Goal: Information Seeking & Learning: Understand process/instructions

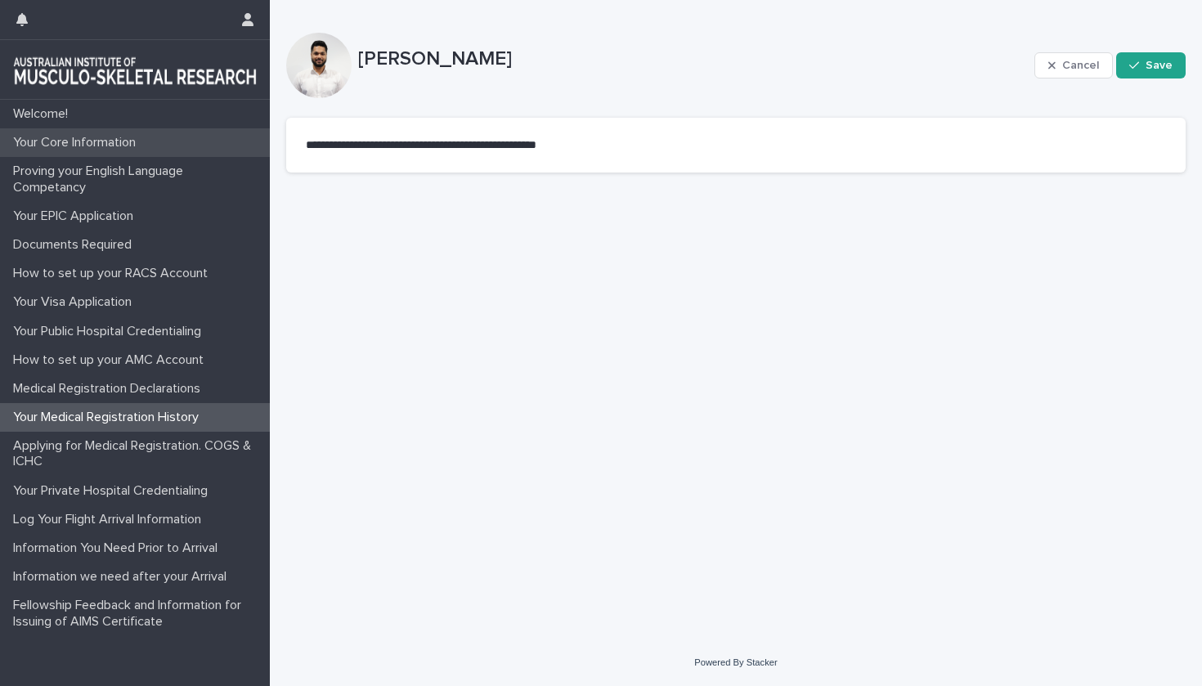
click at [90, 145] on p "Your Core Information" at bounding box center [78, 143] width 142 height 16
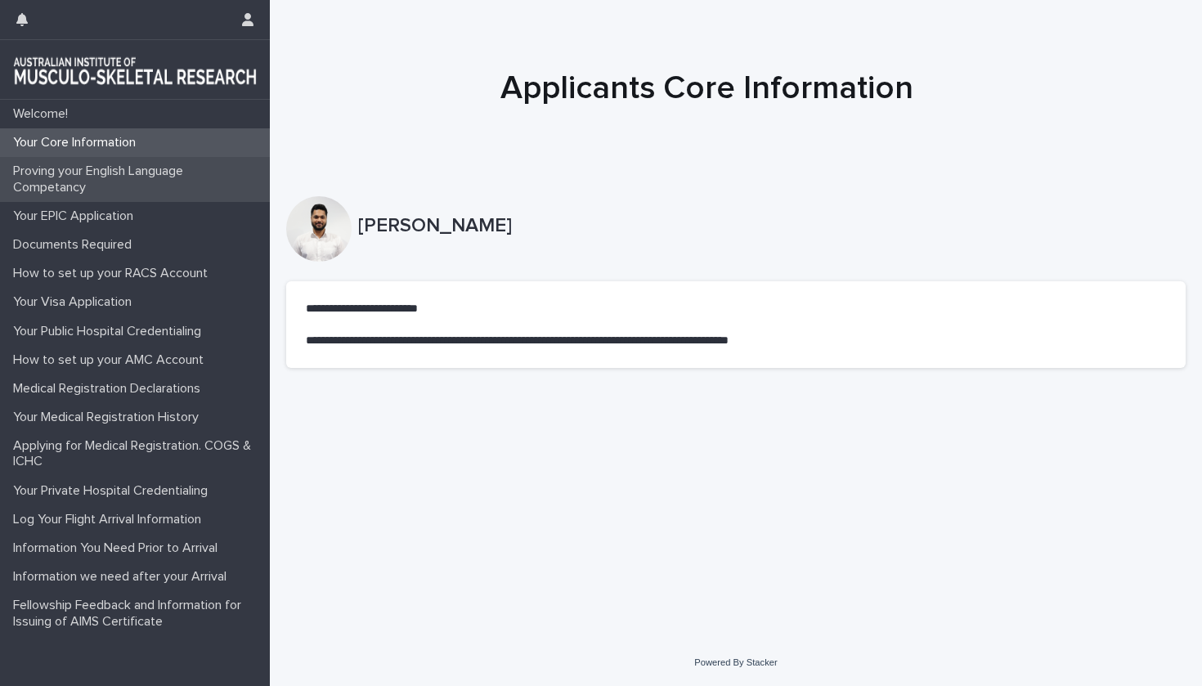
click at [137, 184] on p "Proving your English Language Competancy" at bounding box center [138, 179] width 263 height 31
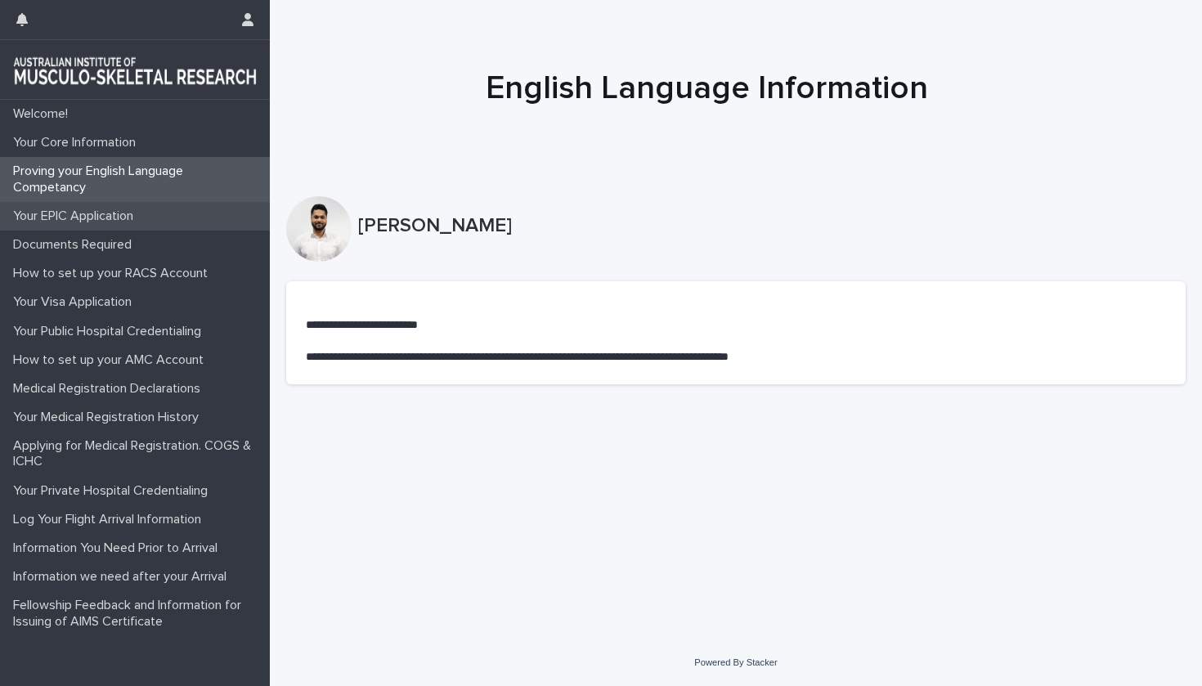
click at [126, 218] on p "Your EPIC Application" at bounding box center [77, 217] width 140 height 16
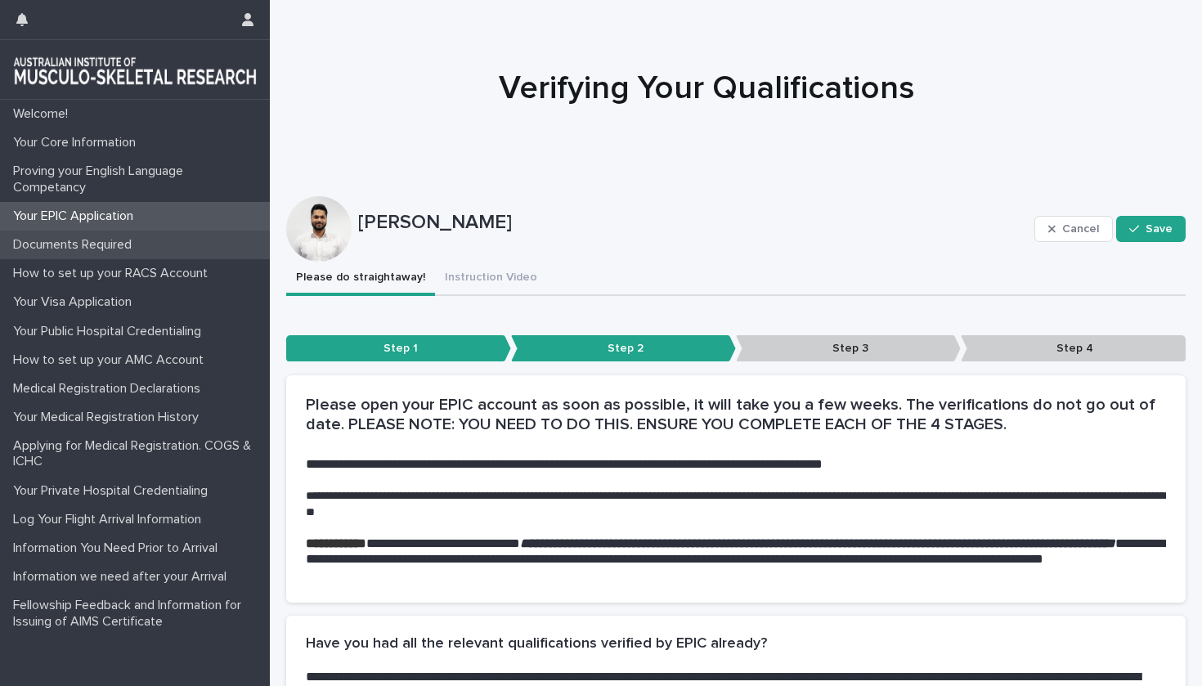
click at [98, 247] on p "Documents Required" at bounding box center [76, 245] width 138 height 16
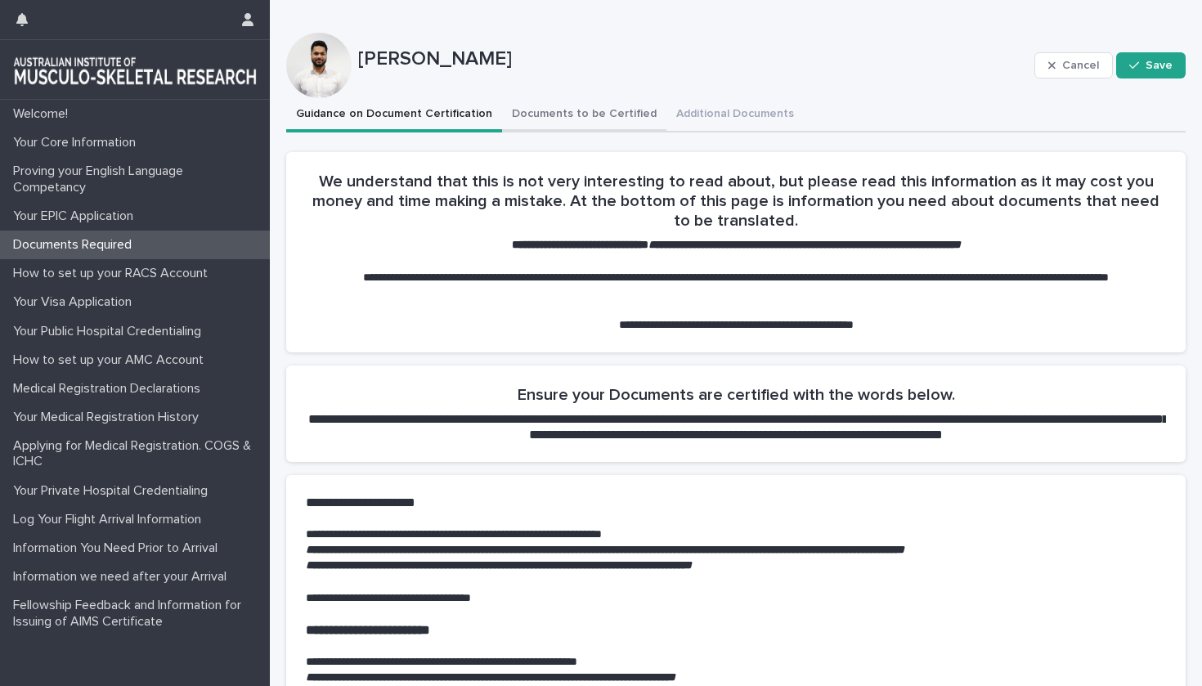
click at [520, 114] on button "Documents to be Certified" at bounding box center [584, 115] width 164 height 34
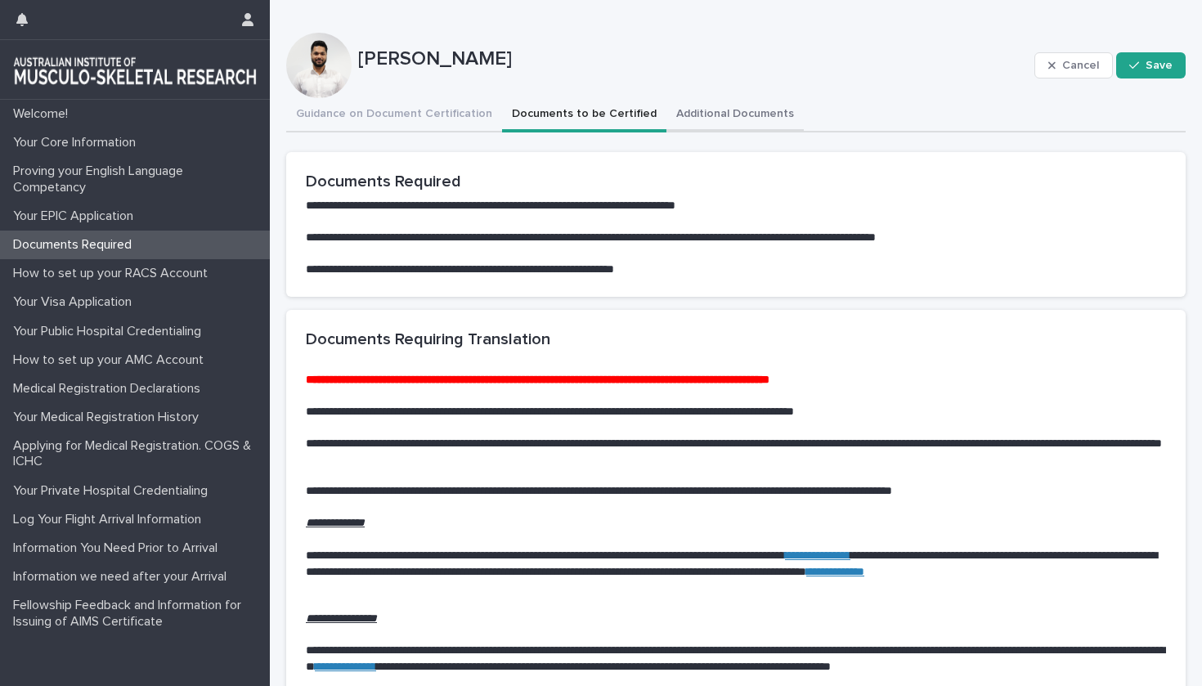
click at [688, 121] on button "Additional Documents" at bounding box center [735, 115] width 137 height 34
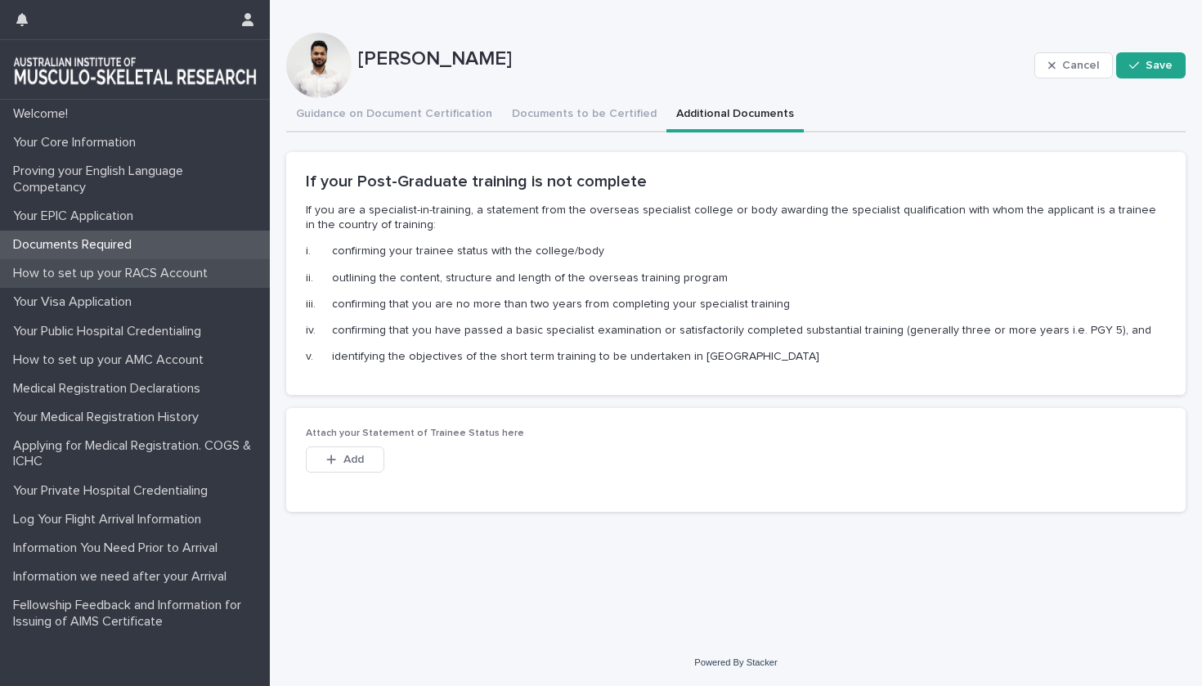
click at [213, 273] on p "How to set up your RACS Account" at bounding box center [114, 274] width 214 height 16
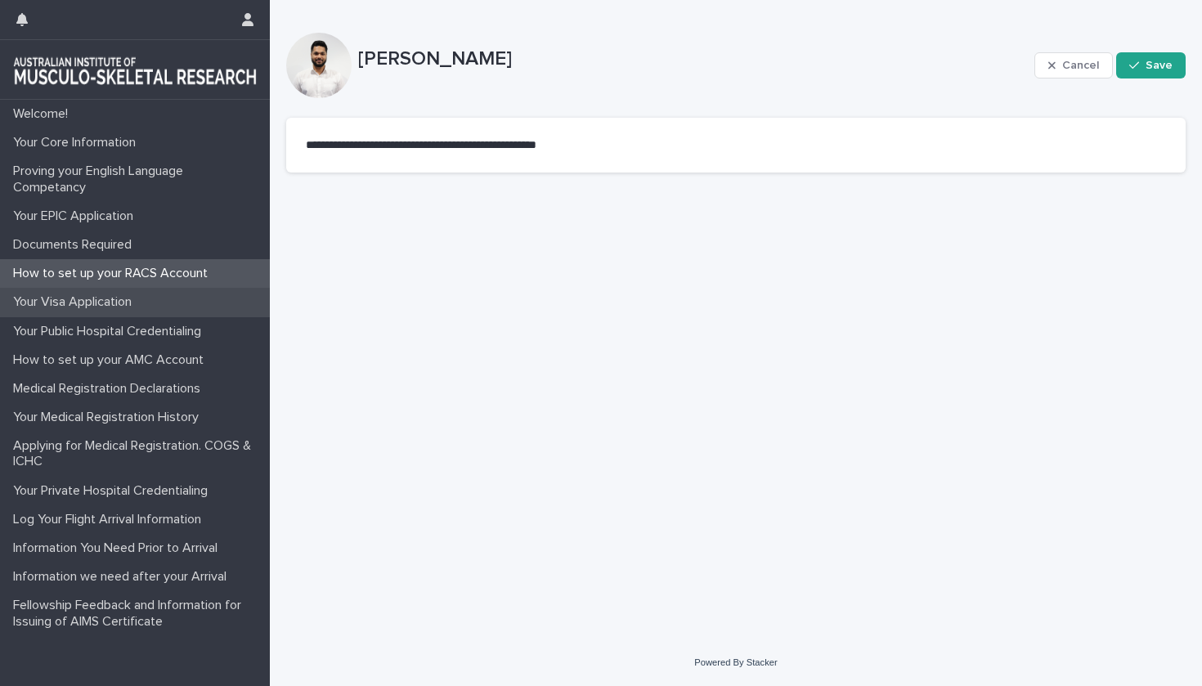
click at [188, 297] on div "Your Visa Application" at bounding box center [135, 302] width 270 height 29
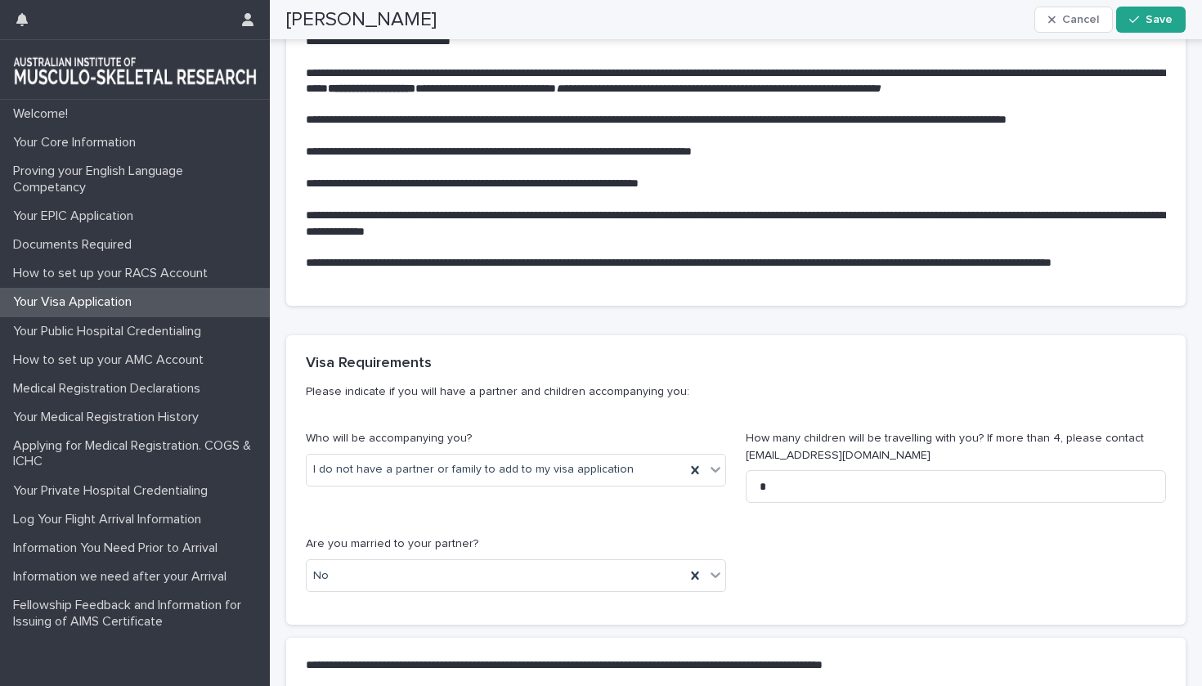
scroll to position [550, 0]
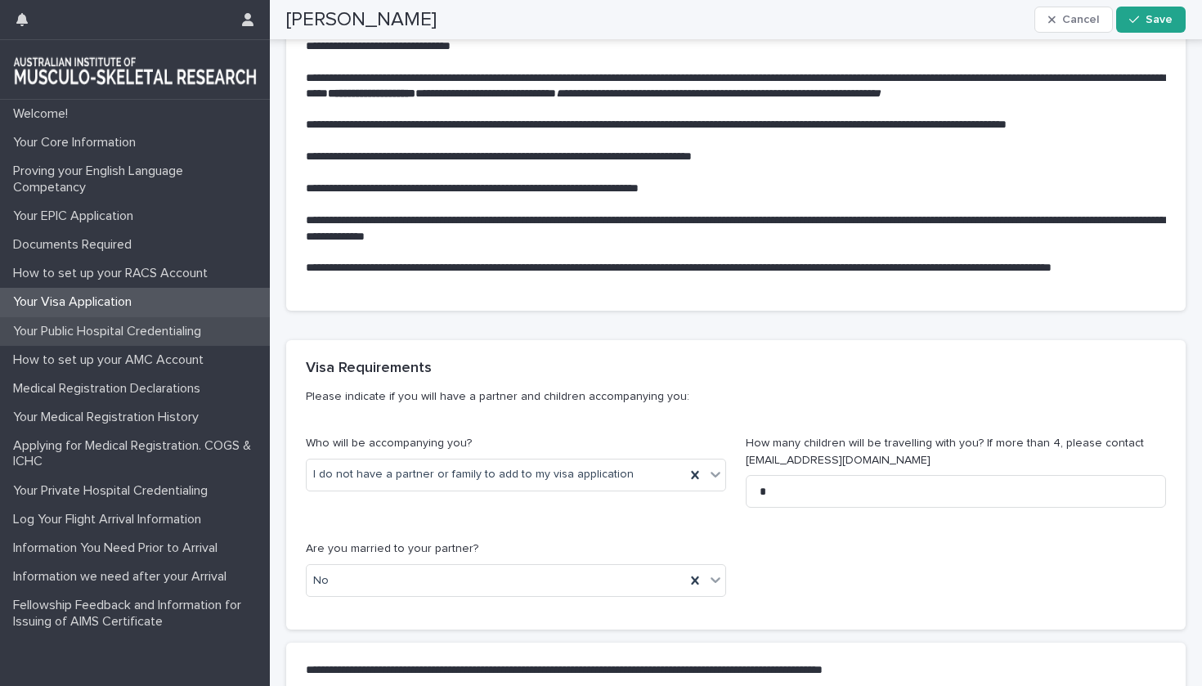
click at [180, 329] on p "Your Public Hospital Credentialing" at bounding box center [111, 332] width 208 height 16
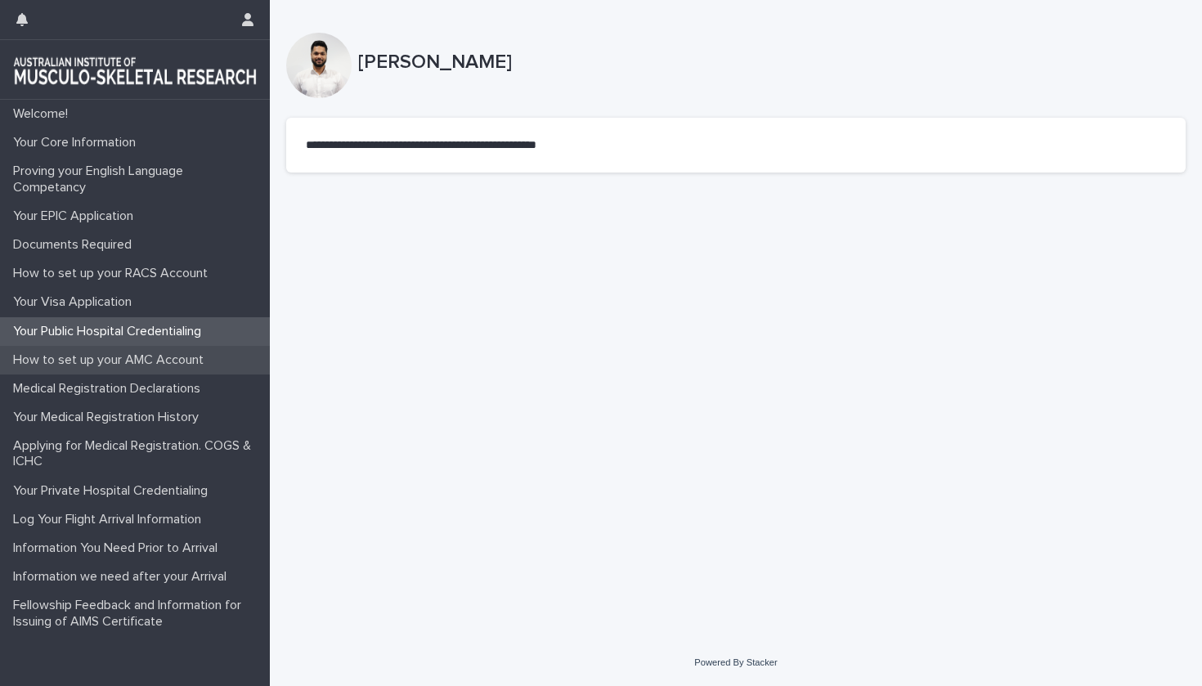
click at [168, 370] on div "How to set up your AMC Account" at bounding box center [135, 360] width 270 height 29
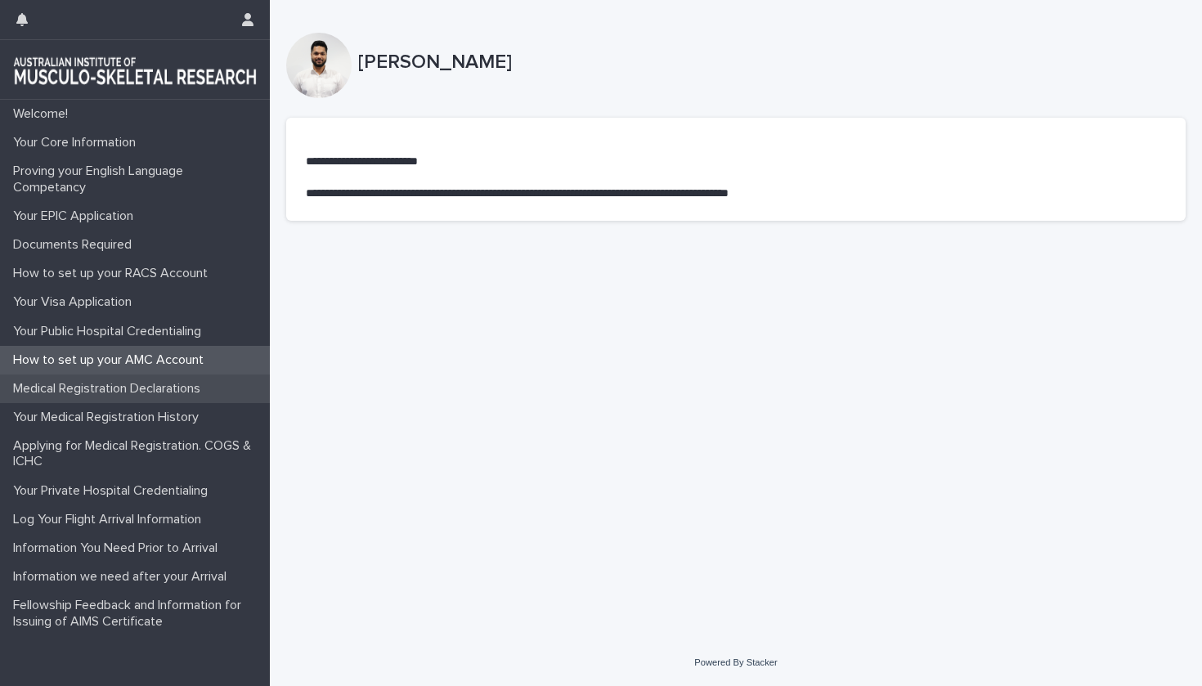
click at [162, 389] on p "Medical Registration Declarations" at bounding box center [110, 389] width 207 height 16
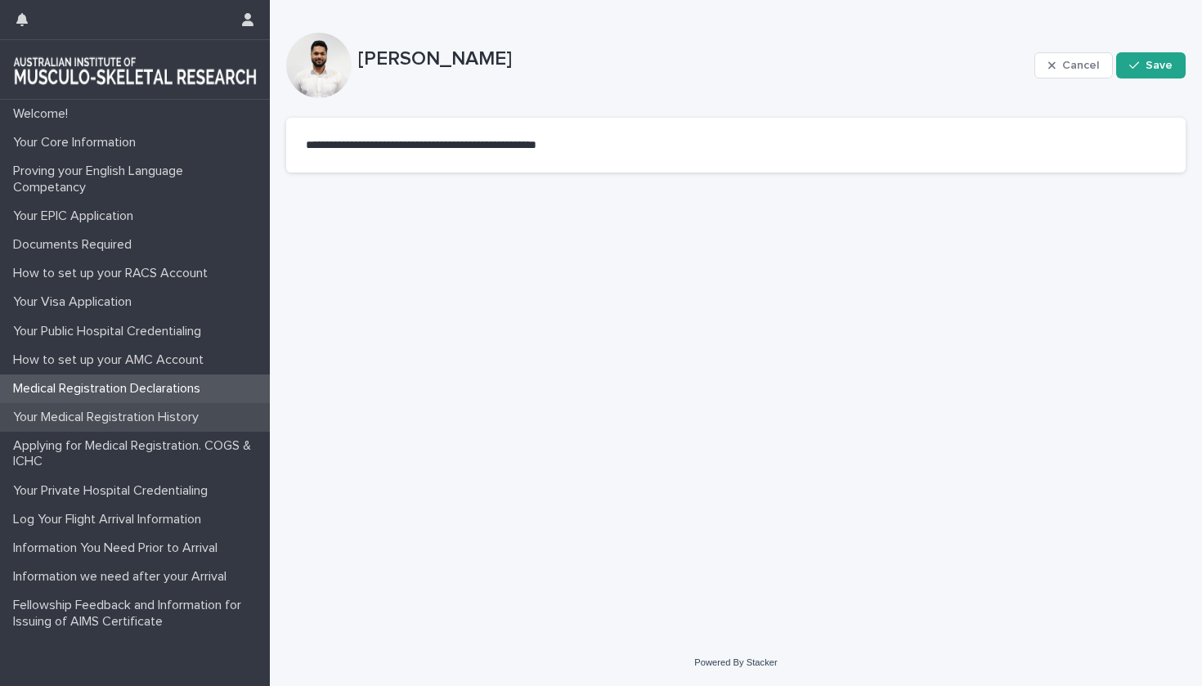
click at [163, 413] on p "Your Medical Registration History" at bounding box center [109, 418] width 205 height 16
click at [167, 413] on p "Your Medical Registration History" at bounding box center [109, 418] width 205 height 16
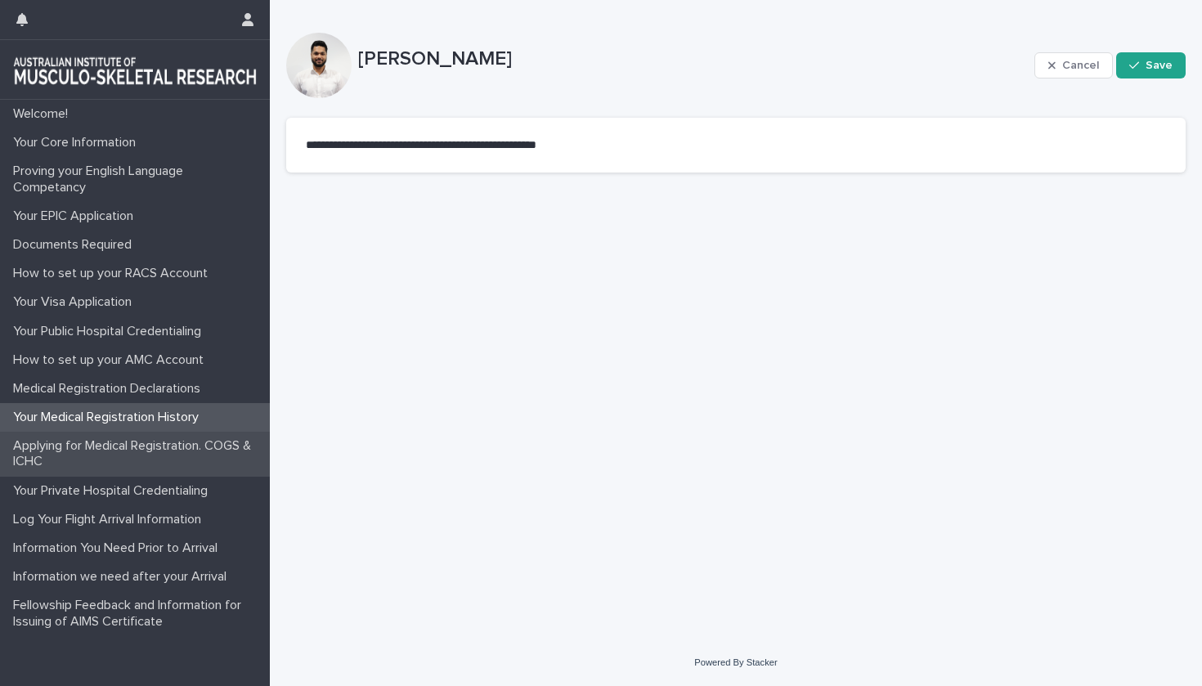
click at [167, 442] on p "Applying for Medical Registration. COGS & ICHC" at bounding box center [138, 453] width 263 height 31
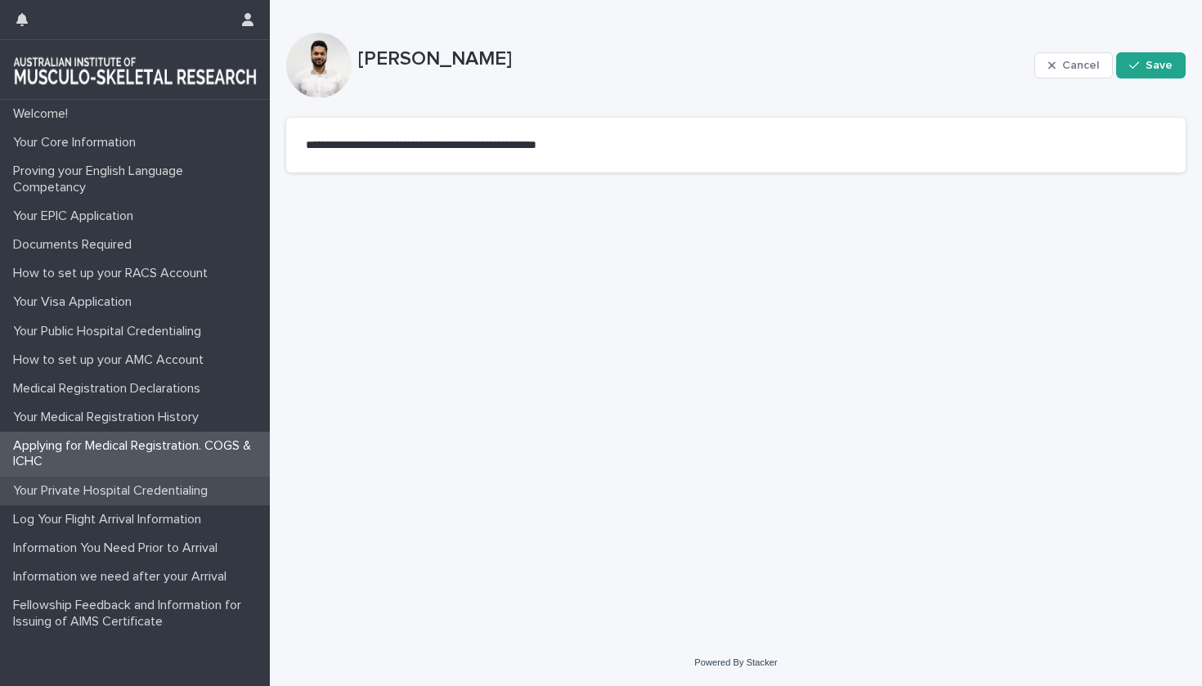
click at [165, 492] on p "Your Private Hospital Credentialing" at bounding box center [114, 491] width 214 height 16
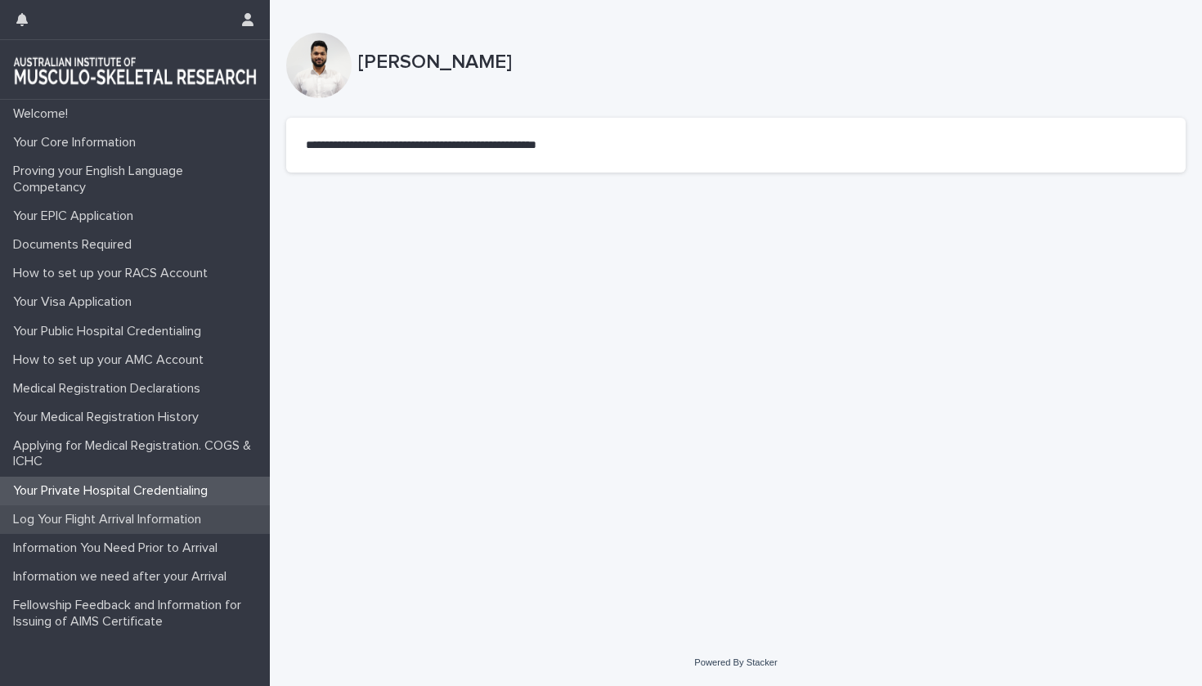
click at [164, 527] on div "Log Your Flight Arrival Information" at bounding box center [135, 519] width 270 height 29
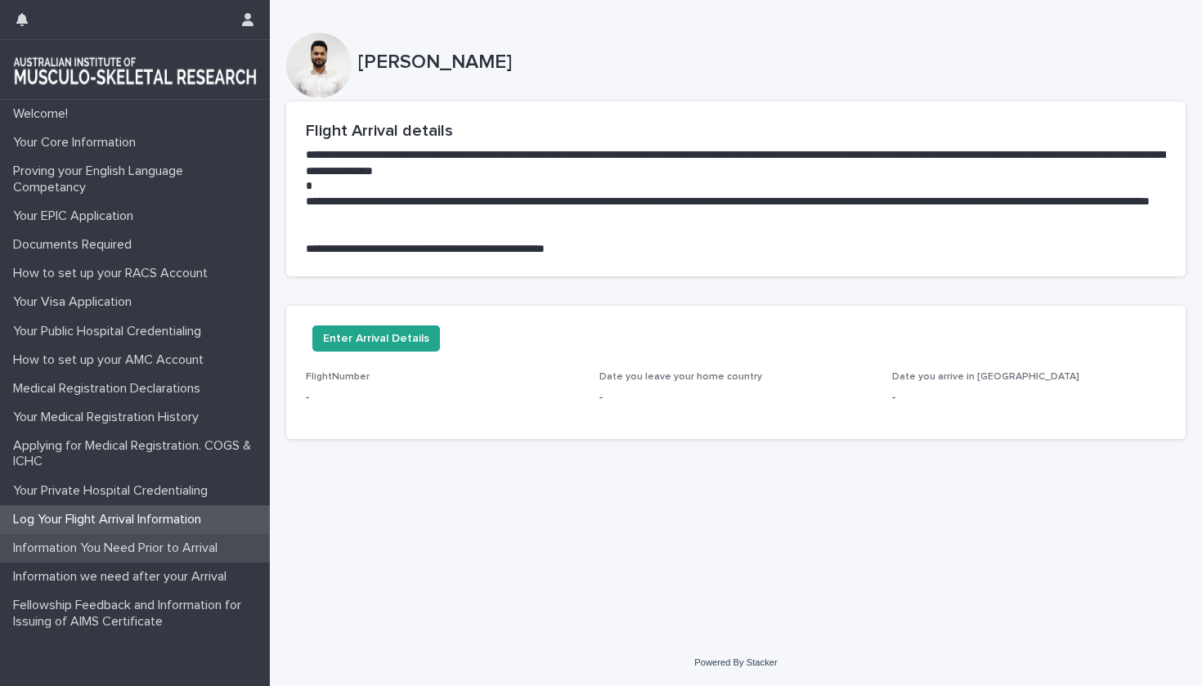
click at [165, 556] on div "Information You Need Prior to Arrival" at bounding box center [135, 548] width 270 height 29
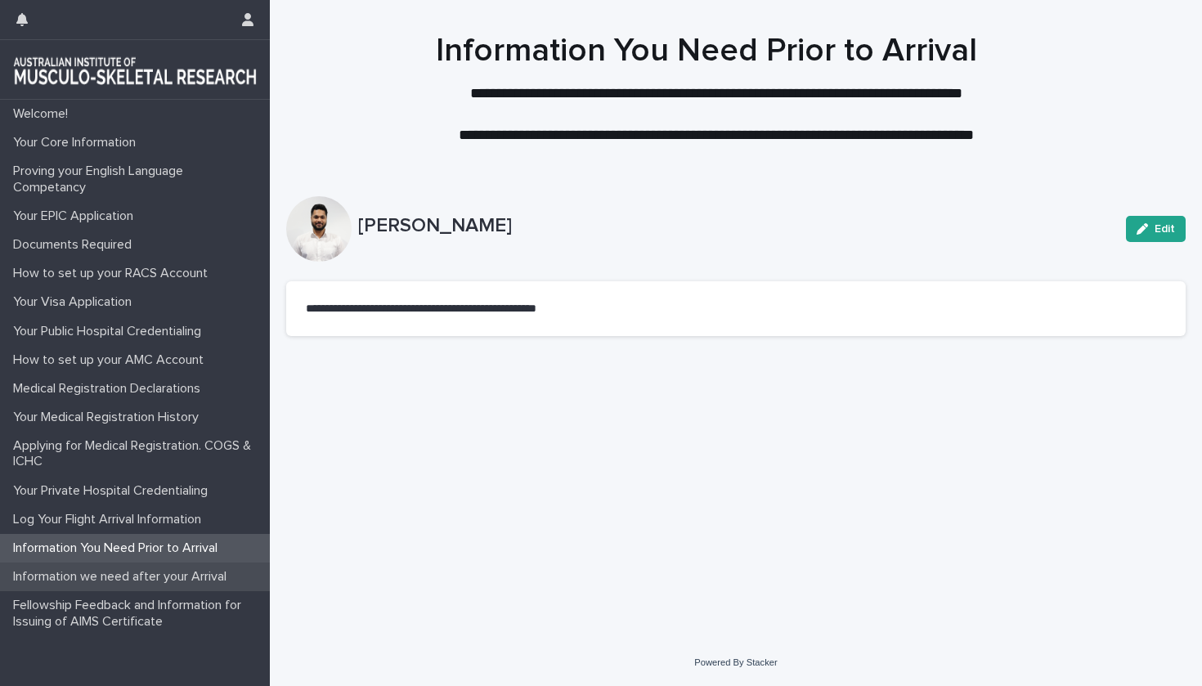
click at [168, 572] on p "Information we need after your Arrival" at bounding box center [123, 577] width 233 height 16
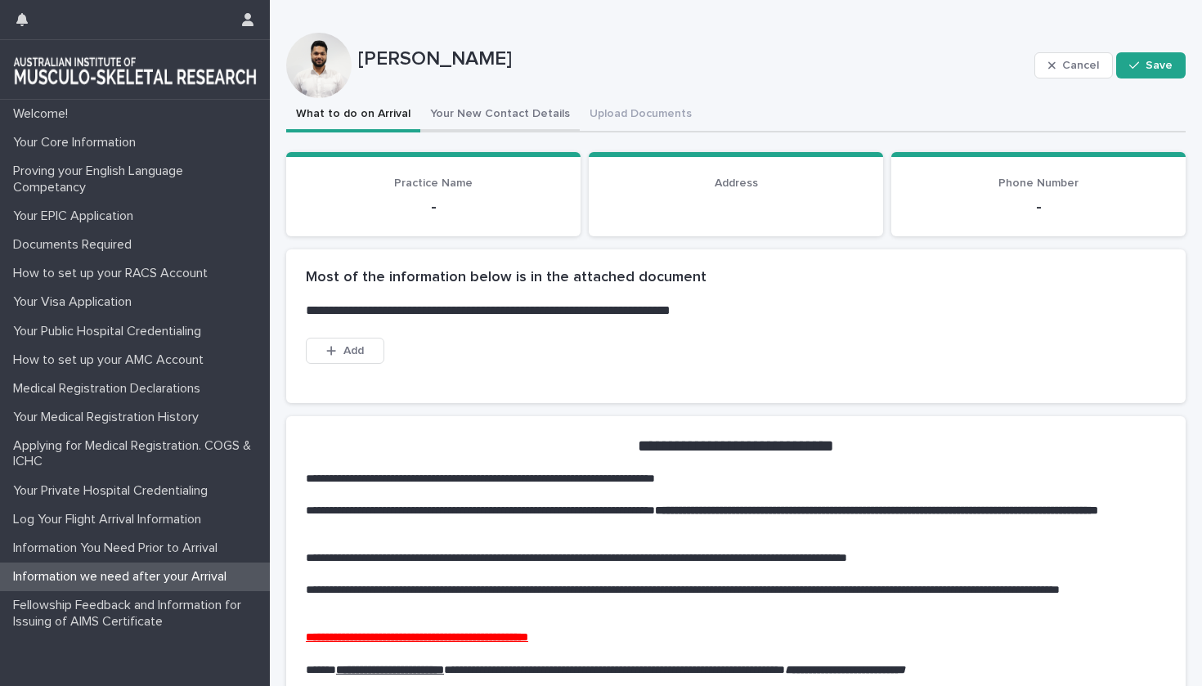
click at [469, 124] on button "Your New Contact Details" at bounding box center [499, 115] width 159 height 34
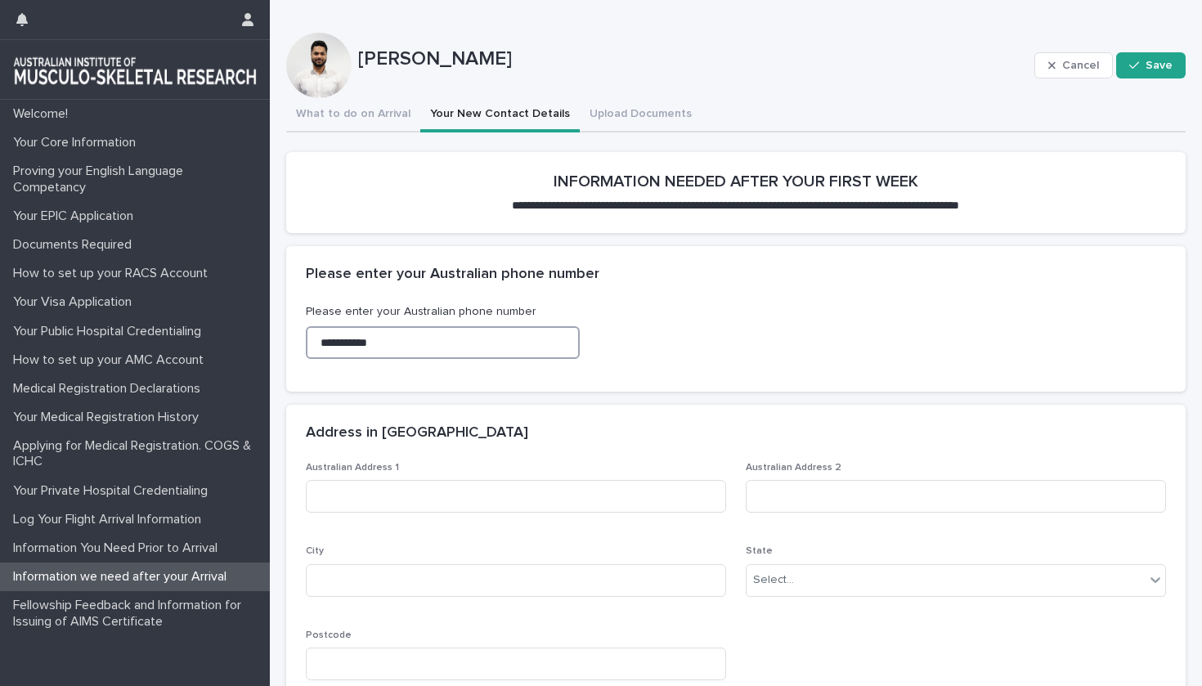
type input "**********"
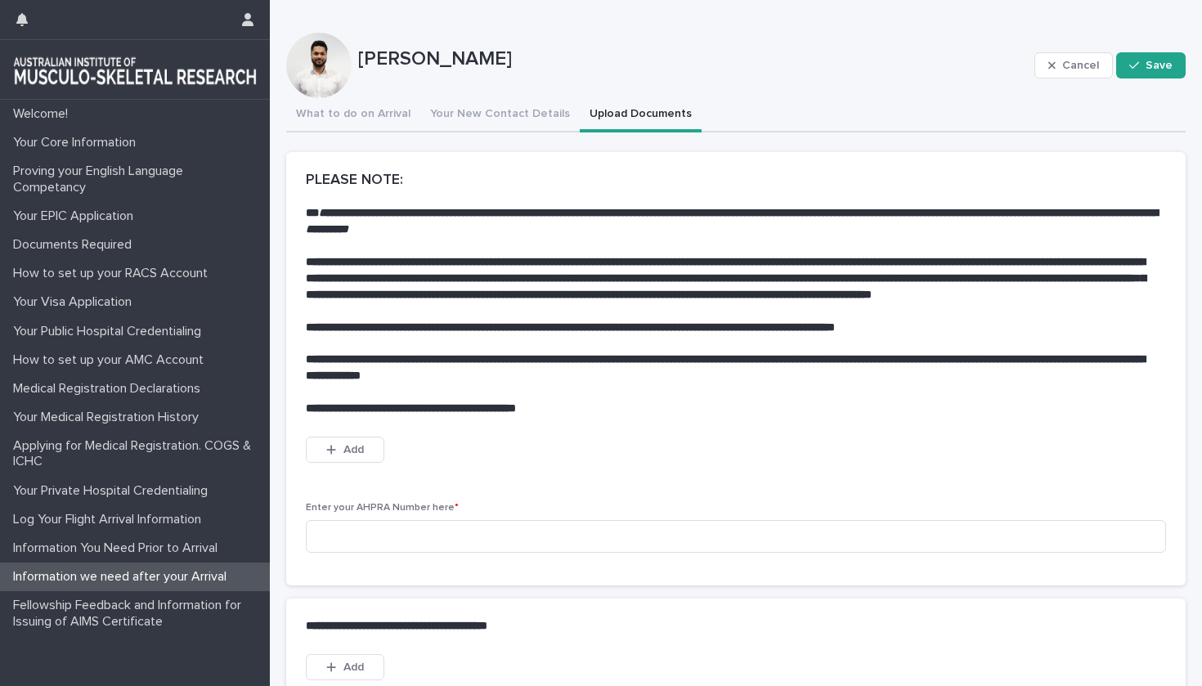
click at [603, 117] on button "Upload Documents" at bounding box center [641, 115] width 122 height 34
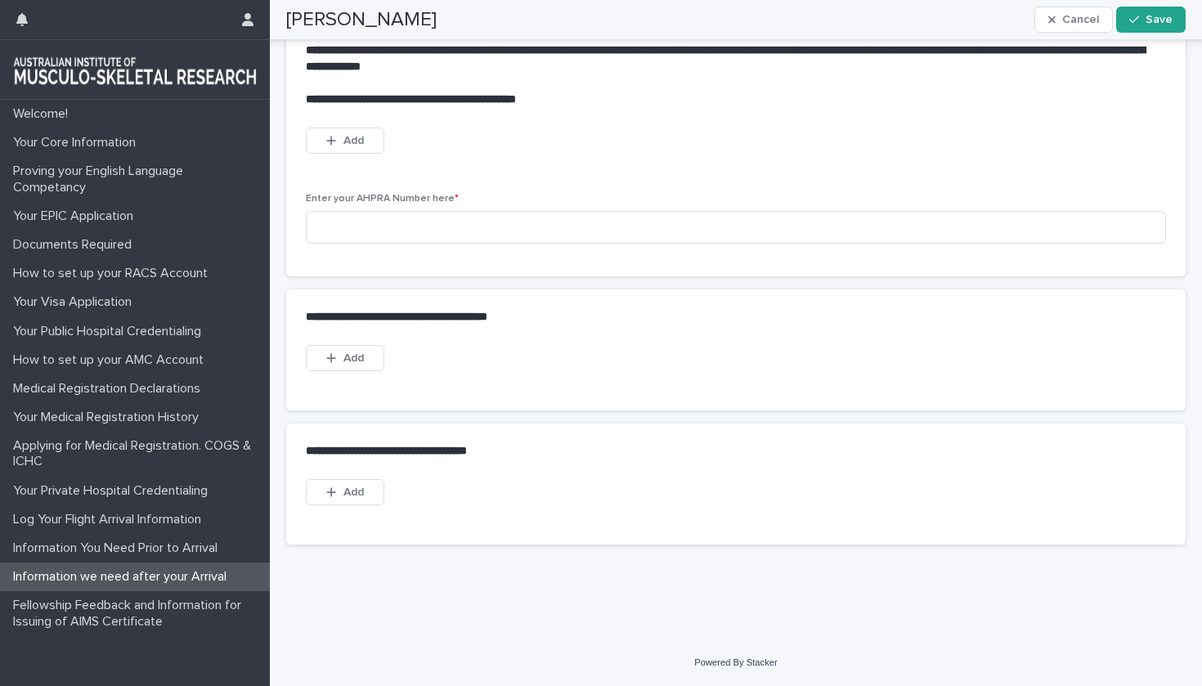
scroll to position [312, 0]
click at [366, 505] on button "Add" at bounding box center [345, 492] width 79 height 26
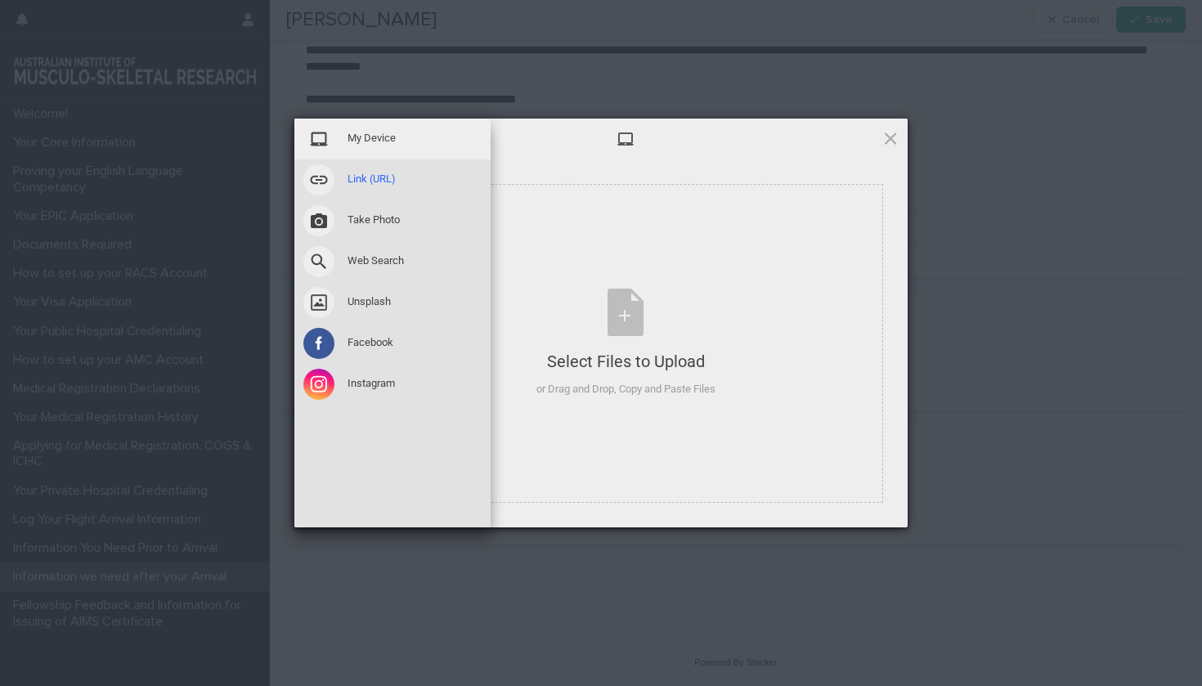
click at [320, 182] on span at bounding box center [318, 179] width 31 height 31
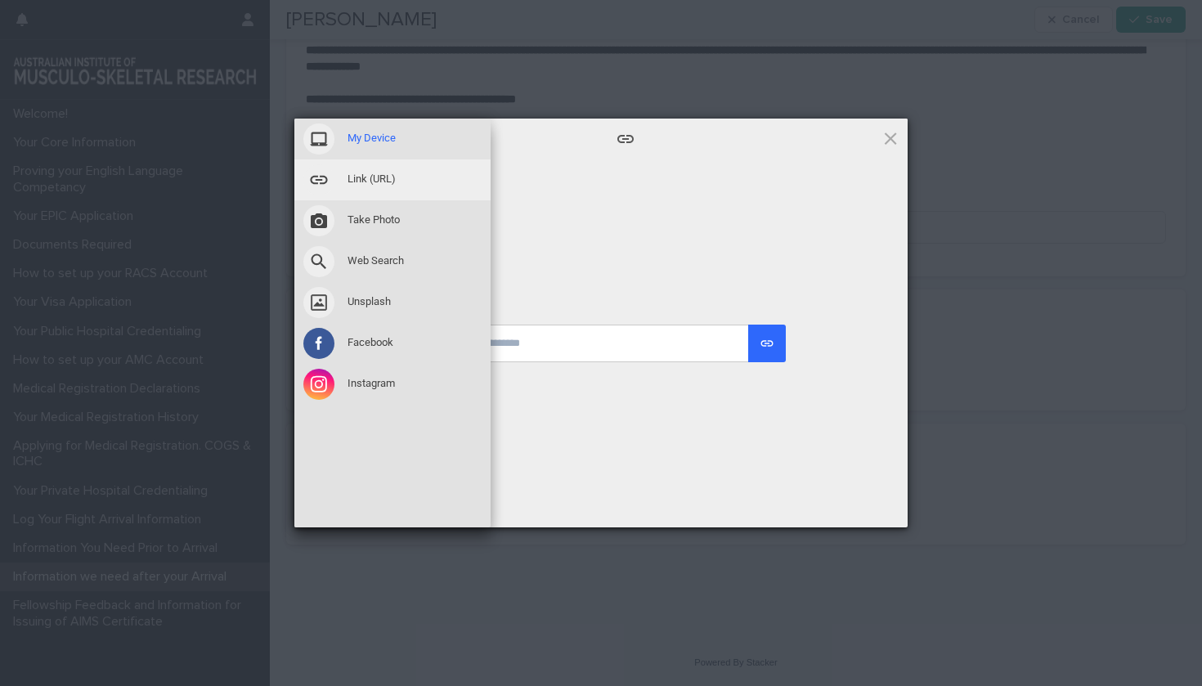
click at [355, 139] on span "My Device" at bounding box center [372, 138] width 48 height 15
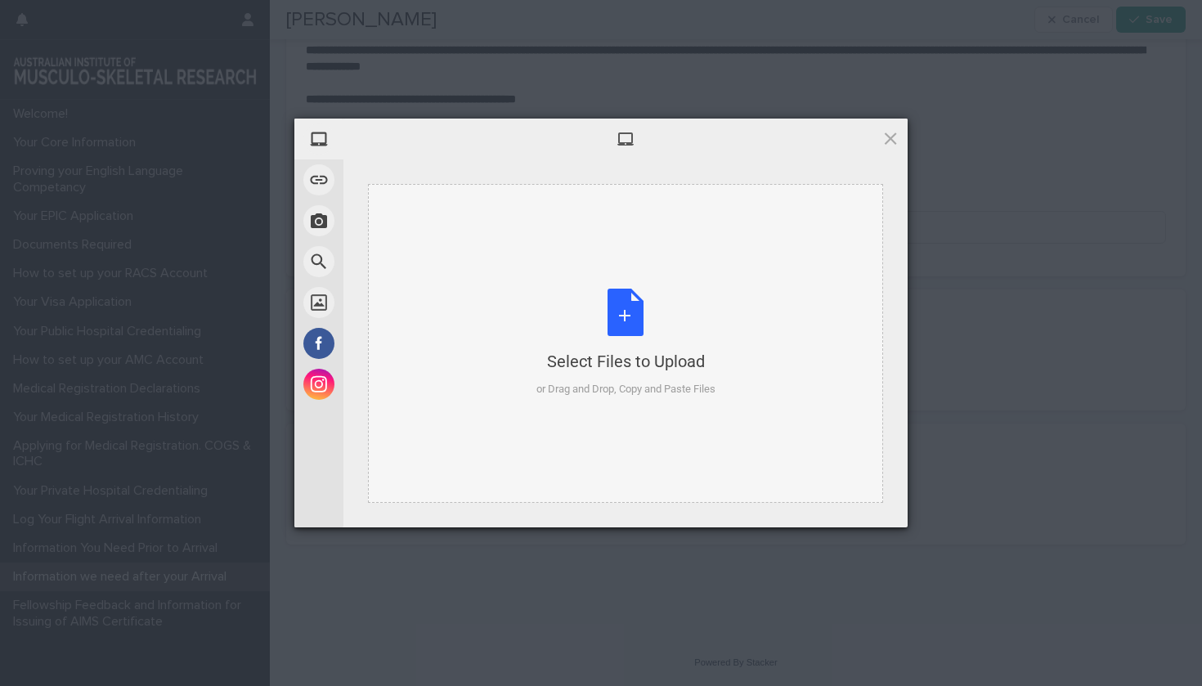
click at [625, 305] on div "Select Files to Upload or Drag and Drop, Copy and Paste Files" at bounding box center [626, 343] width 179 height 109
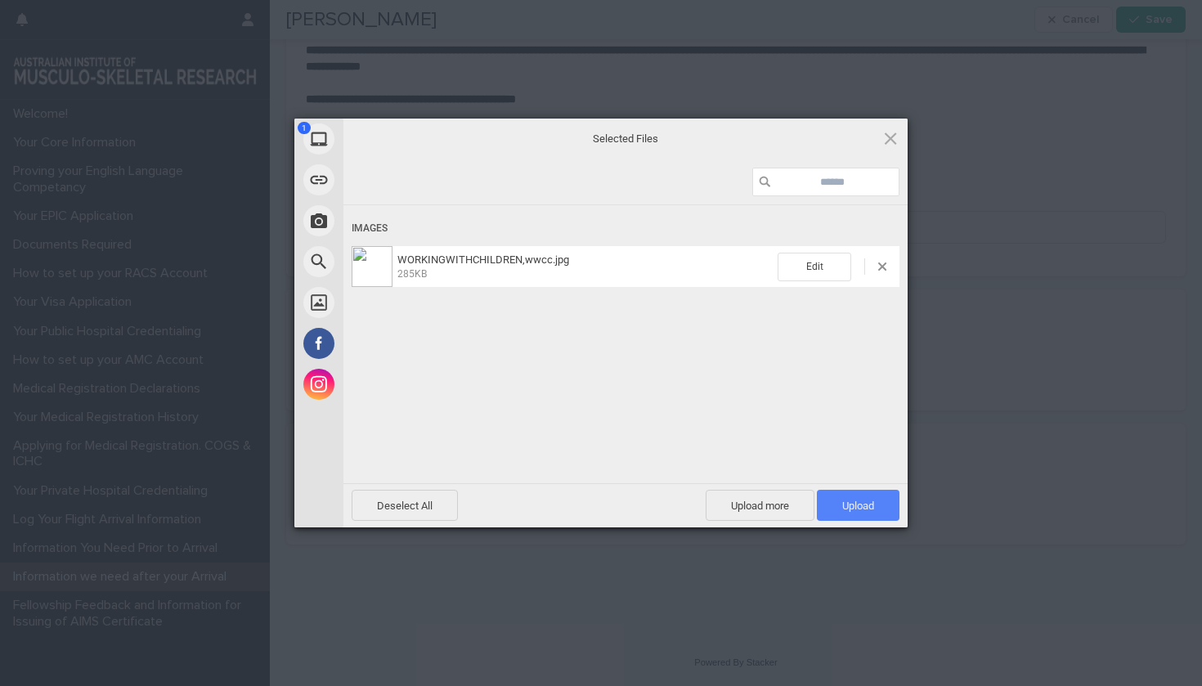
click at [868, 505] on span "Upload 1" at bounding box center [858, 506] width 32 height 12
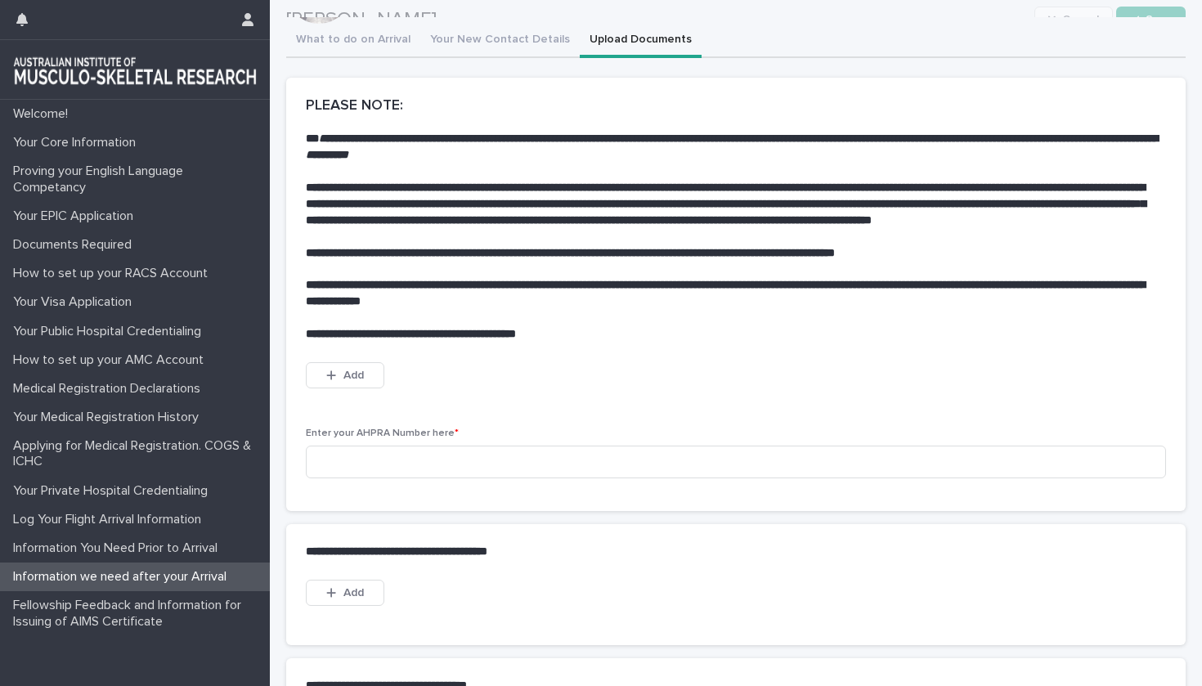
scroll to position [57, 0]
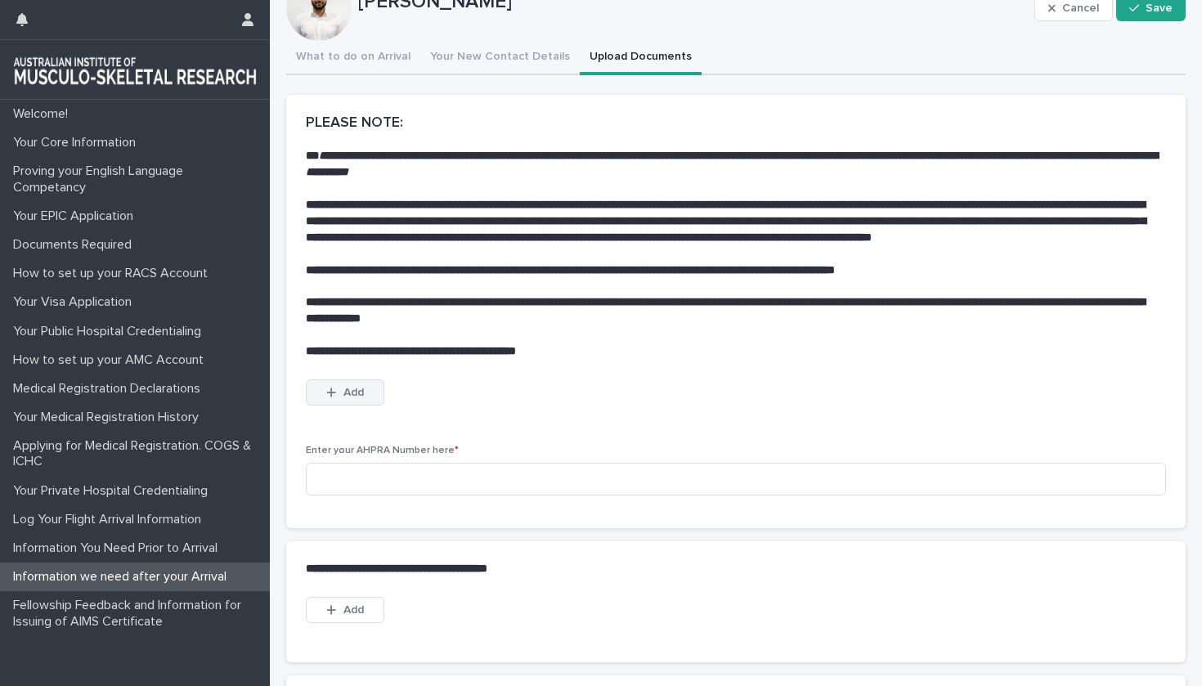
click at [362, 398] on span "Add" at bounding box center [353, 392] width 20 height 11
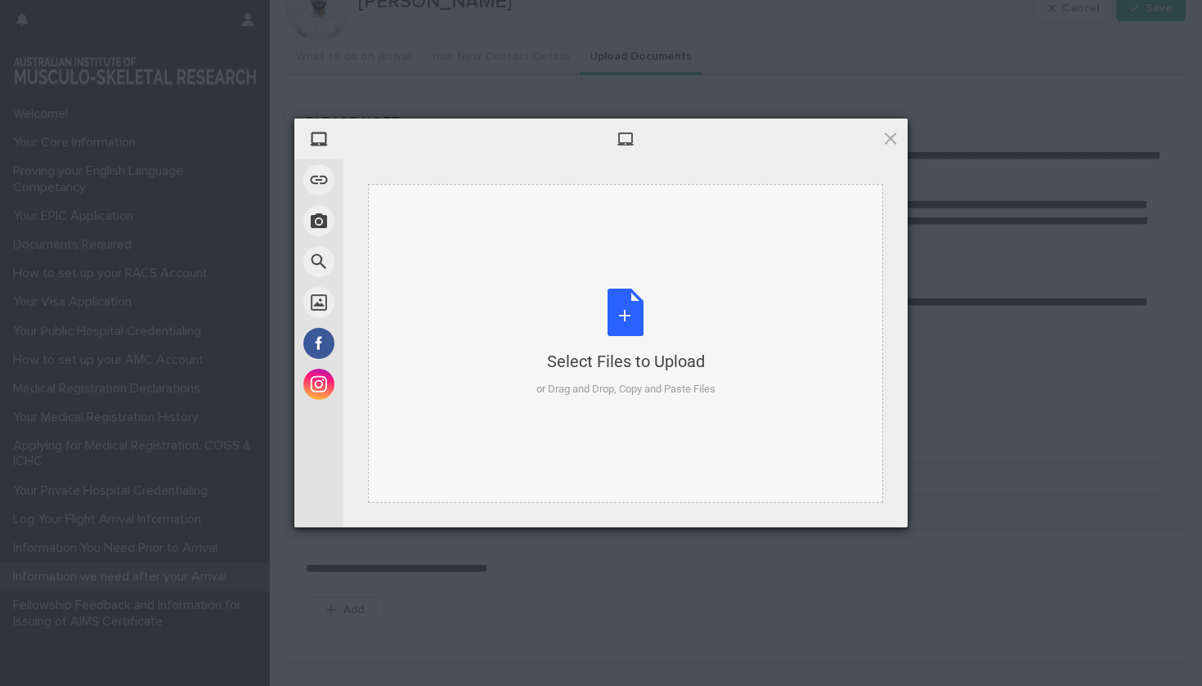
click at [627, 360] on div "Select Files to Upload" at bounding box center [626, 361] width 179 height 23
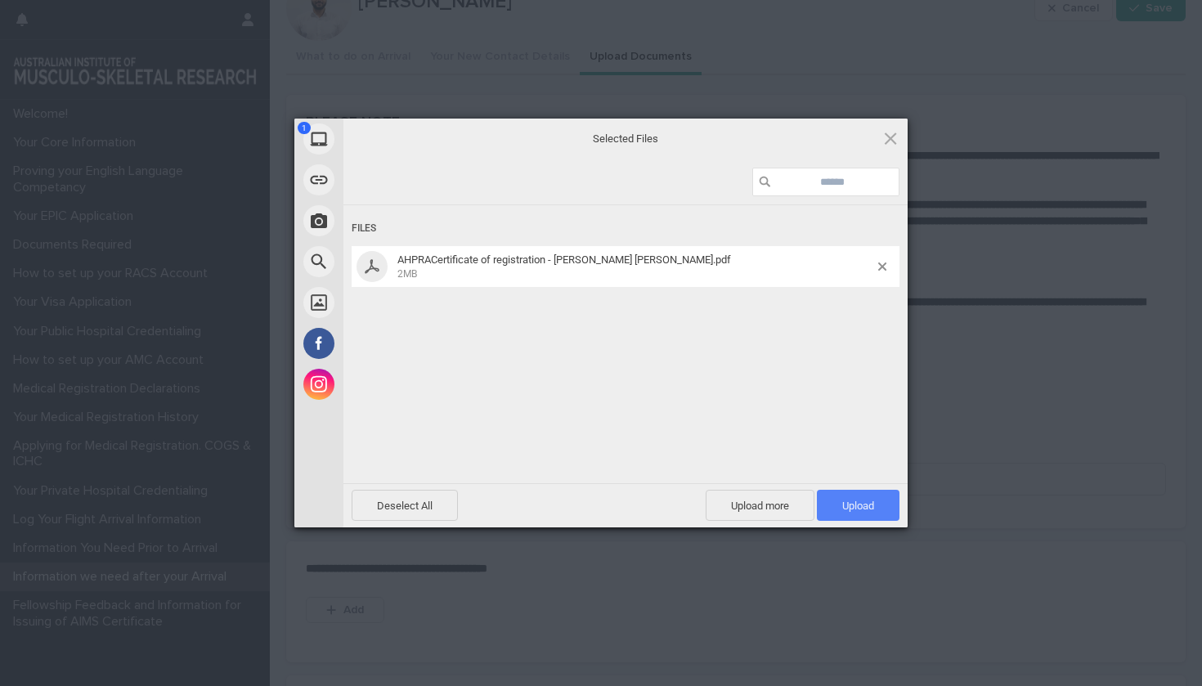
click at [860, 496] on span "Upload 1" at bounding box center [858, 505] width 83 height 31
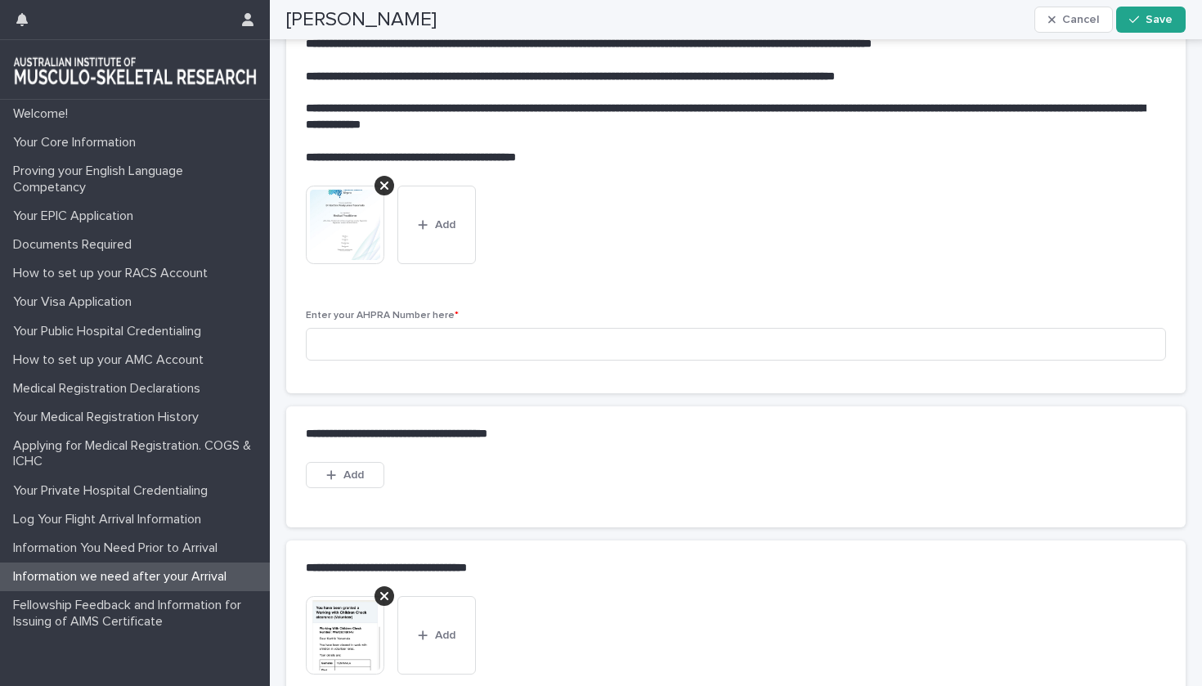
scroll to position [241, 0]
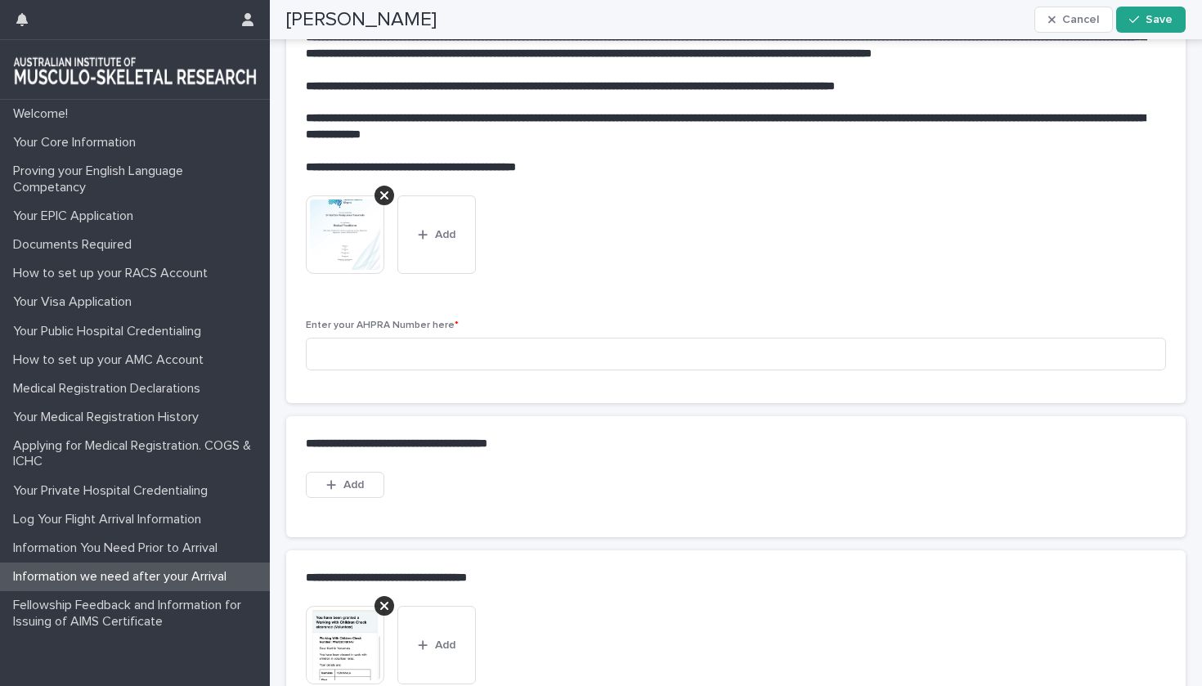
click at [328, 239] on img at bounding box center [345, 234] width 79 height 79
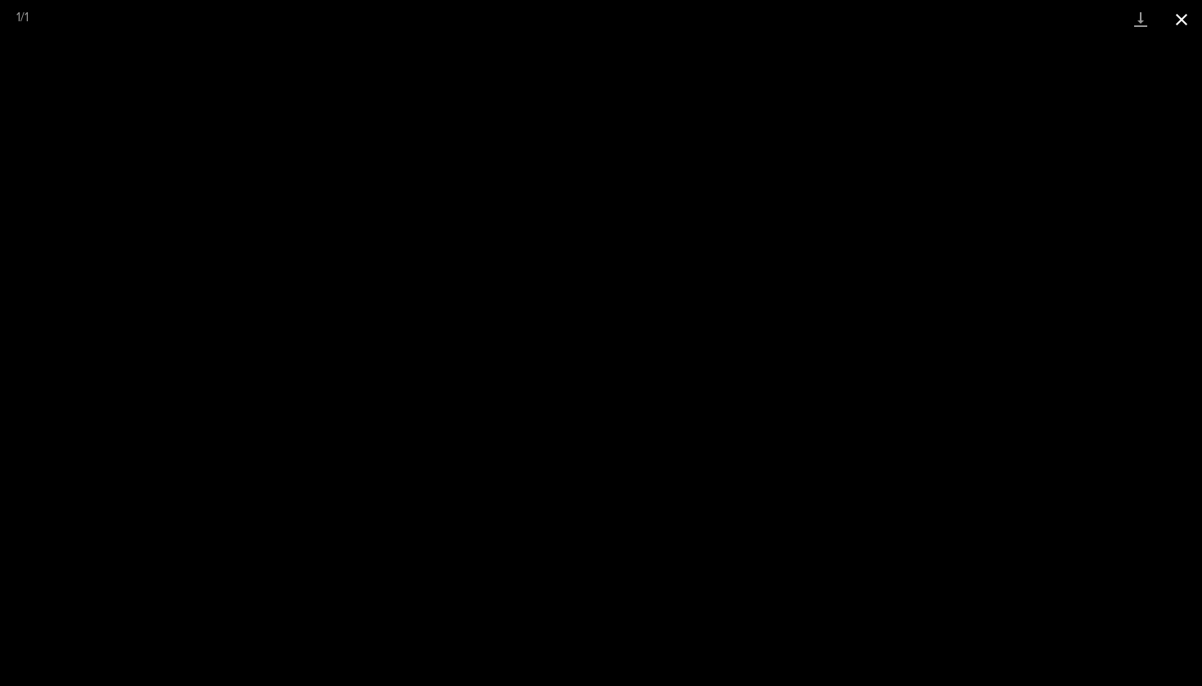
click at [1181, 16] on button "Close gallery" at bounding box center [1181, 19] width 41 height 38
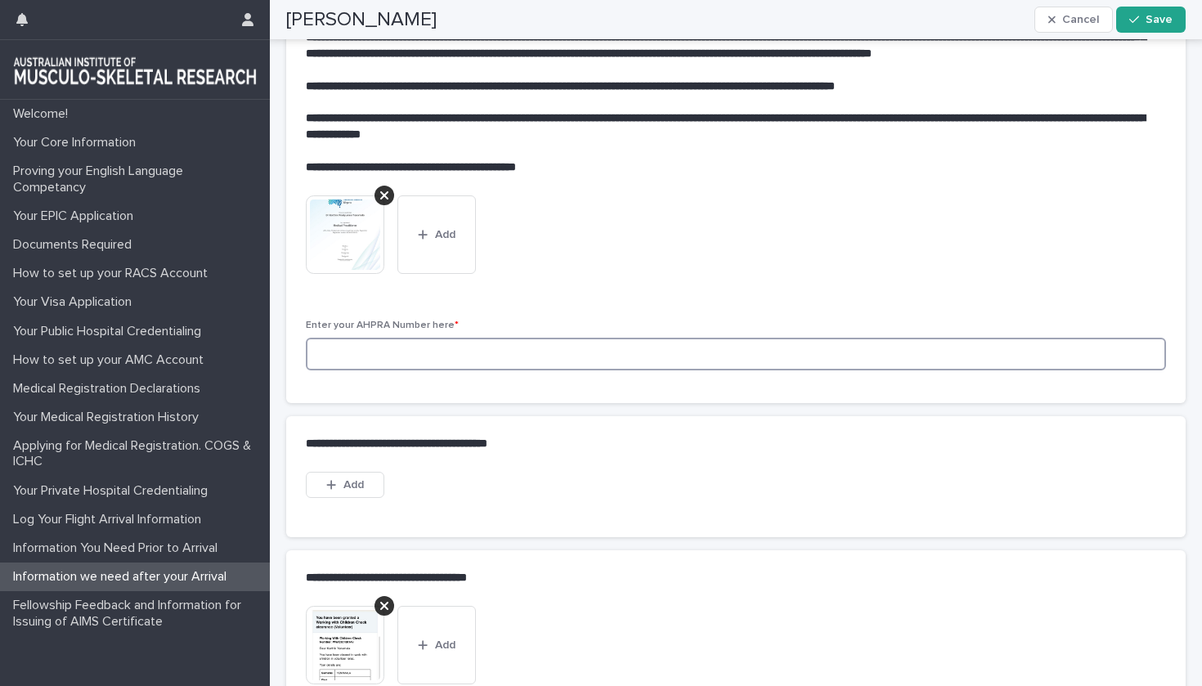
click at [390, 360] on input at bounding box center [736, 354] width 860 height 33
paste input "**********"
type input "**********"
click at [533, 488] on div "This file cannot be opened Download File Add" at bounding box center [443, 488] width 274 height 33
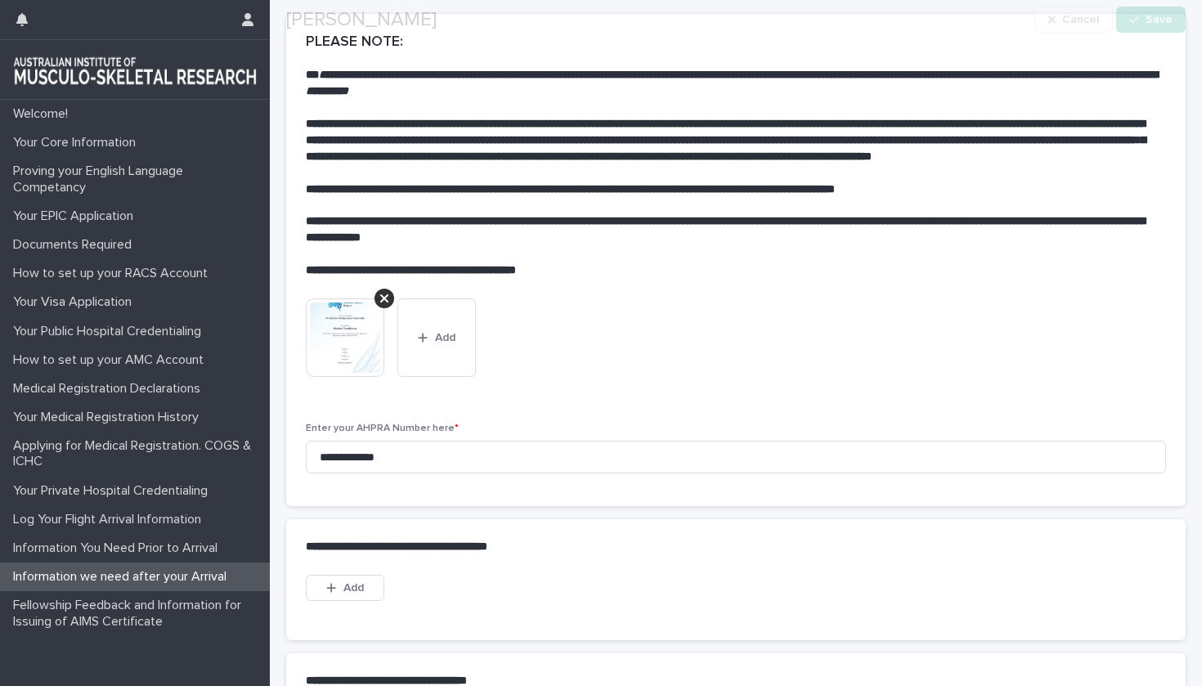
scroll to position [429, 0]
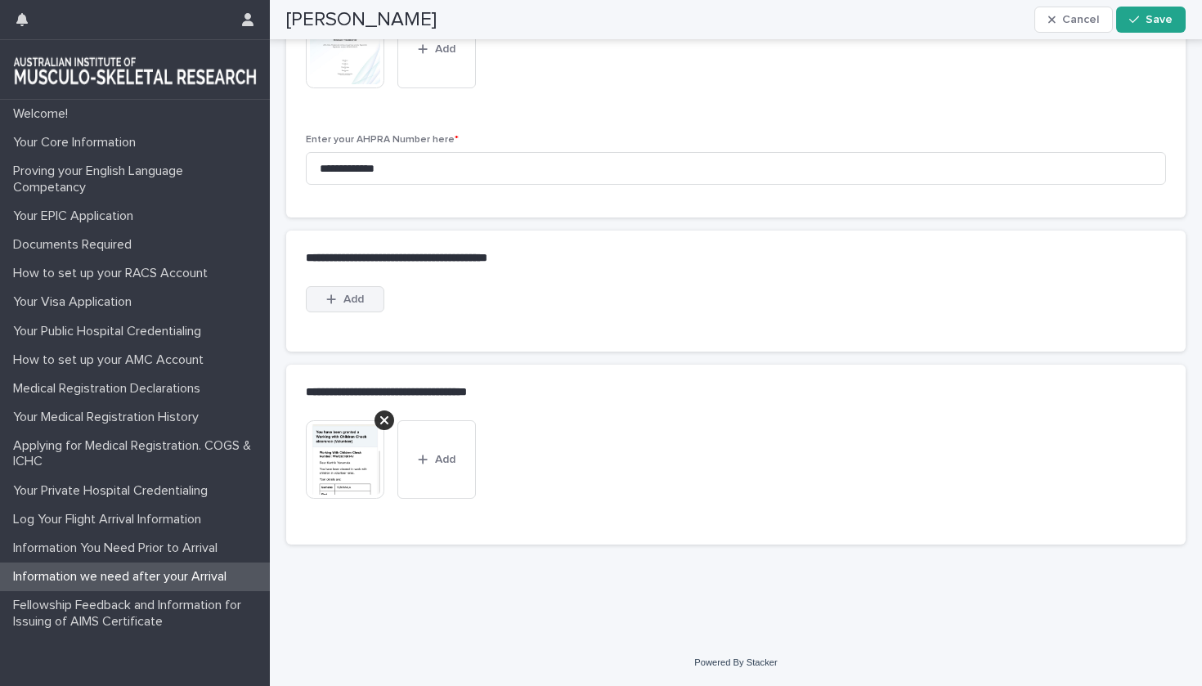
click at [362, 308] on button "Add" at bounding box center [345, 299] width 79 height 26
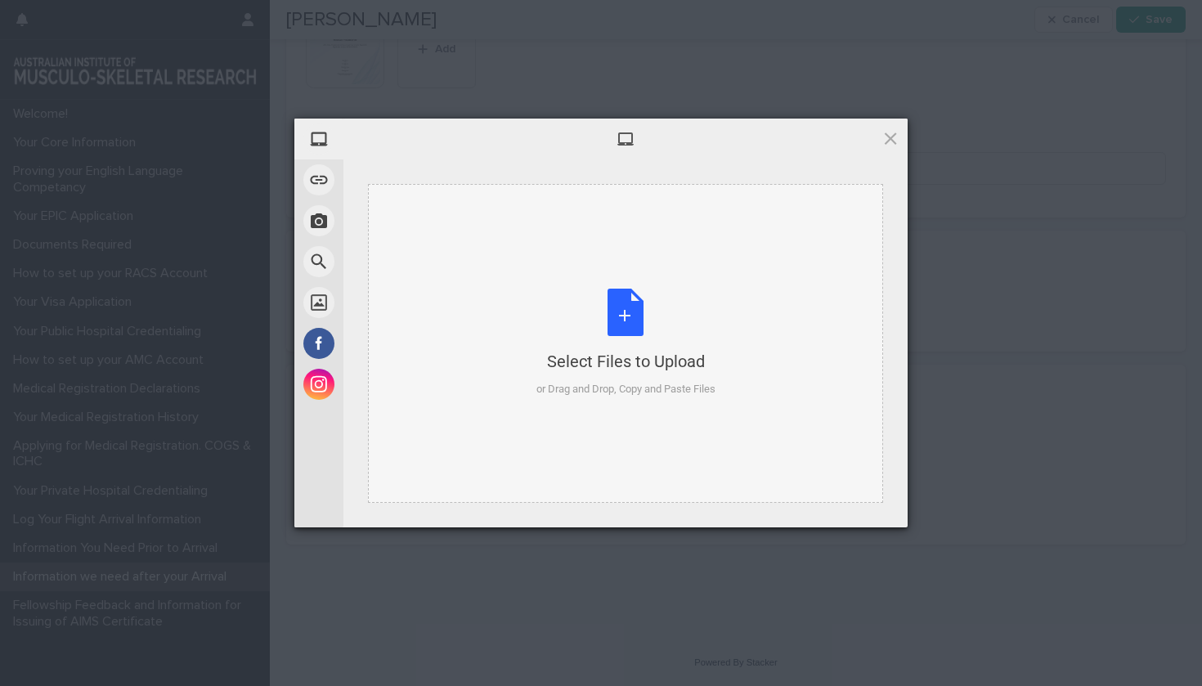
click at [621, 294] on div "Select Files to Upload or Drag and Drop, Copy and Paste Files" at bounding box center [626, 343] width 179 height 109
click at [888, 129] on span at bounding box center [891, 138] width 18 height 18
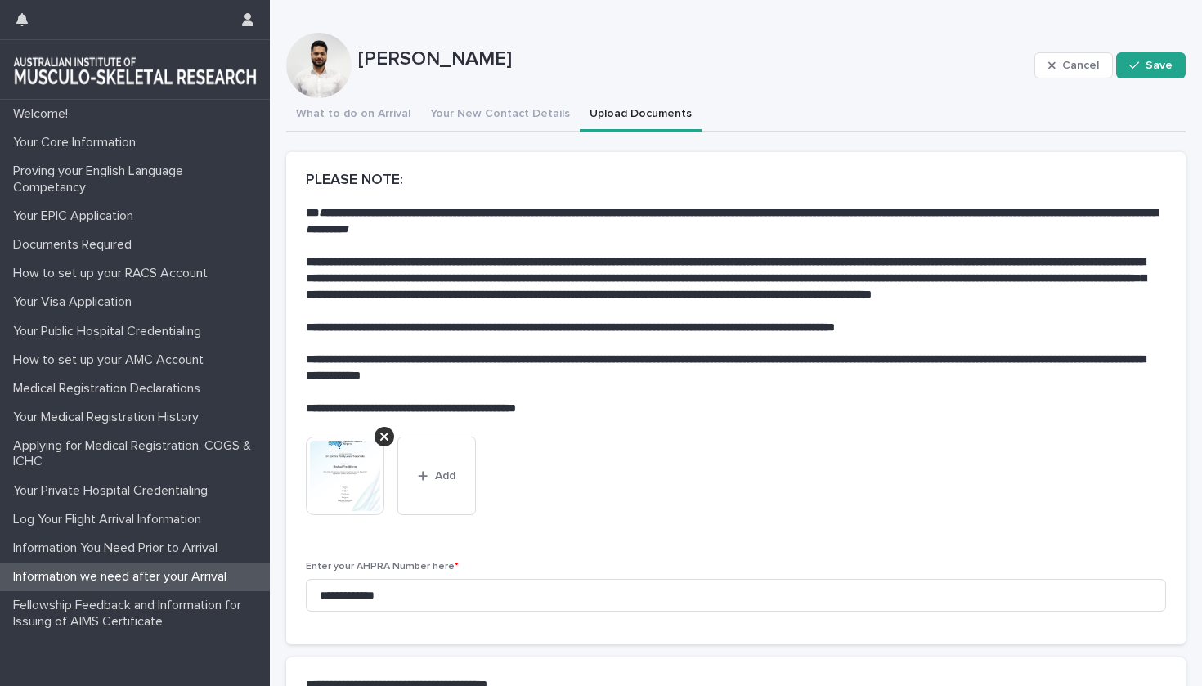
scroll to position [0, 0]
click at [508, 118] on button "Your New Contact Details" at bounding box center [499, 115] width 159 height 34
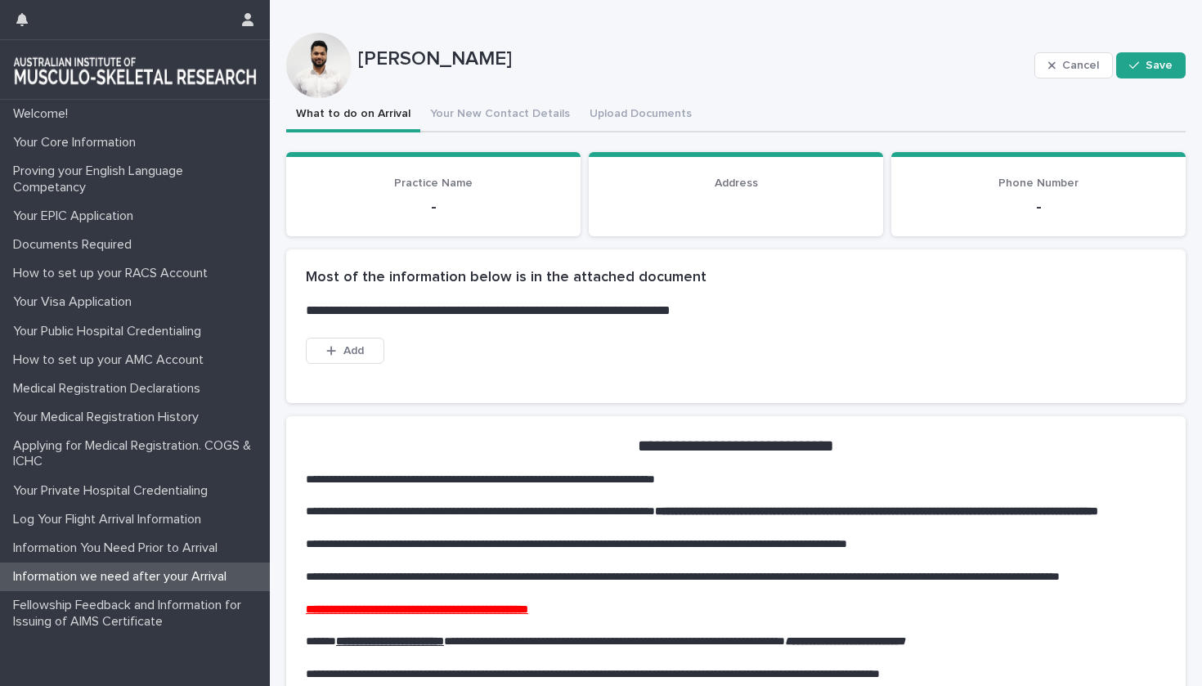
click at [365, 123] on button "What to do on Arrival" at bounding box center [353, 115] width 134 height 34
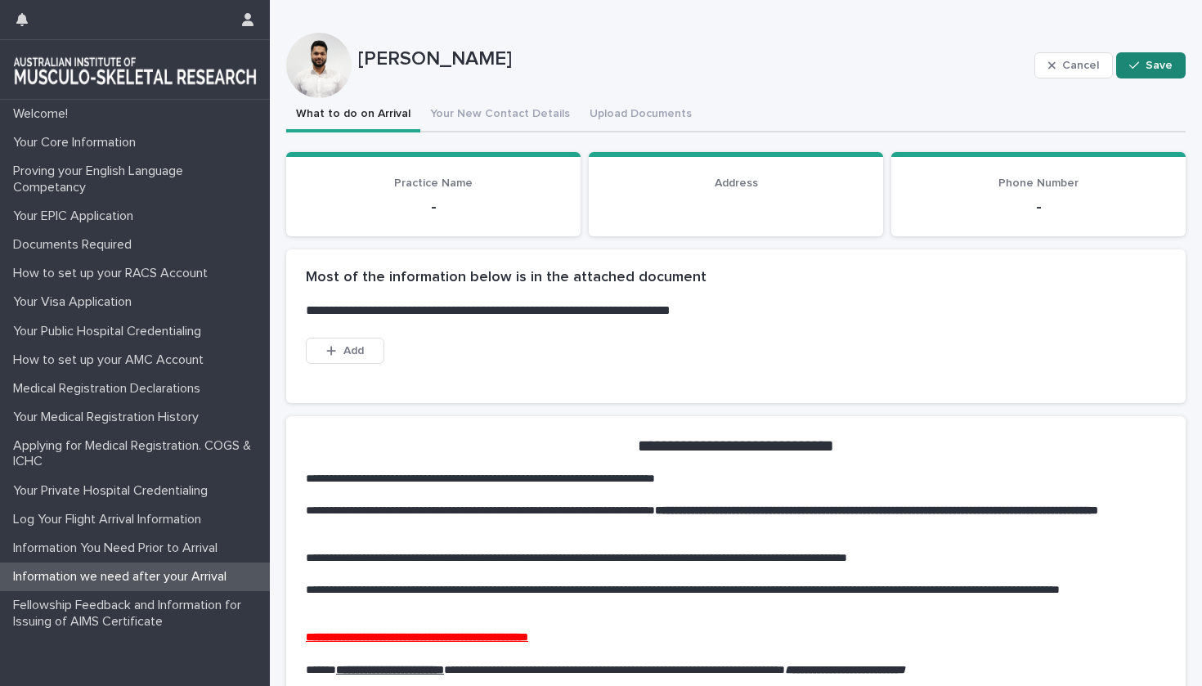
click at [1146, 58] on button "Save" at bounding box center [1151, 65] width 70 height 26
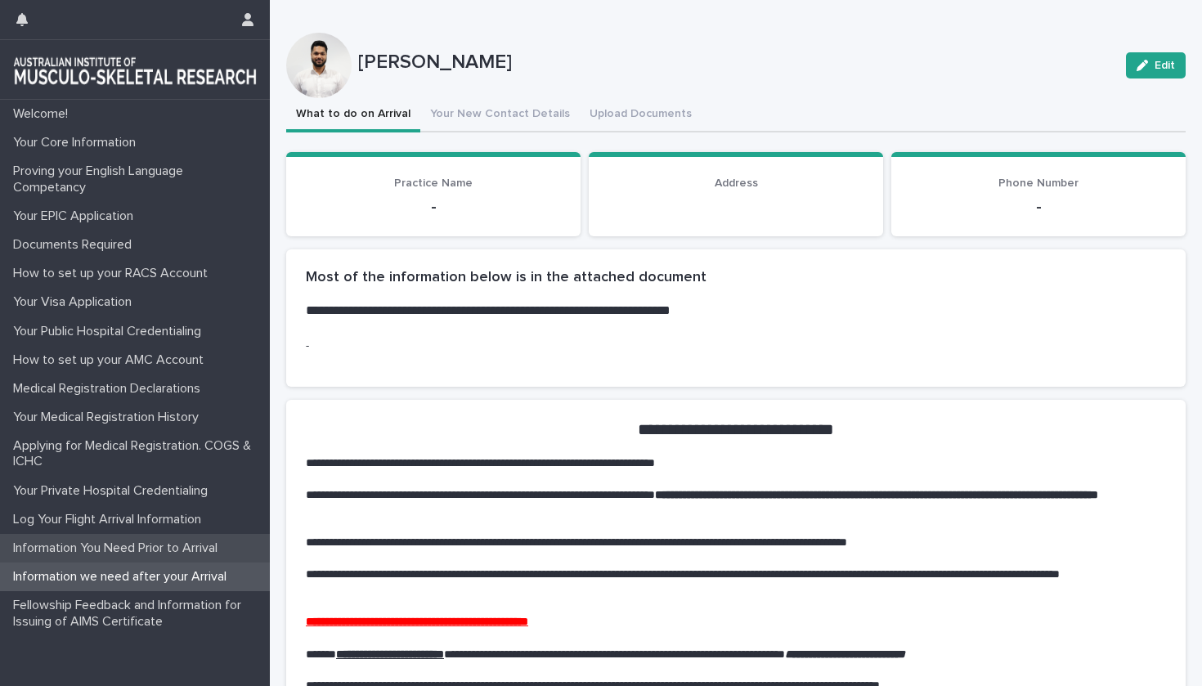
click at [183, 547] on p "Information You Need Prior to Arrival" at bounding box center [119, 549] width 224 height 16
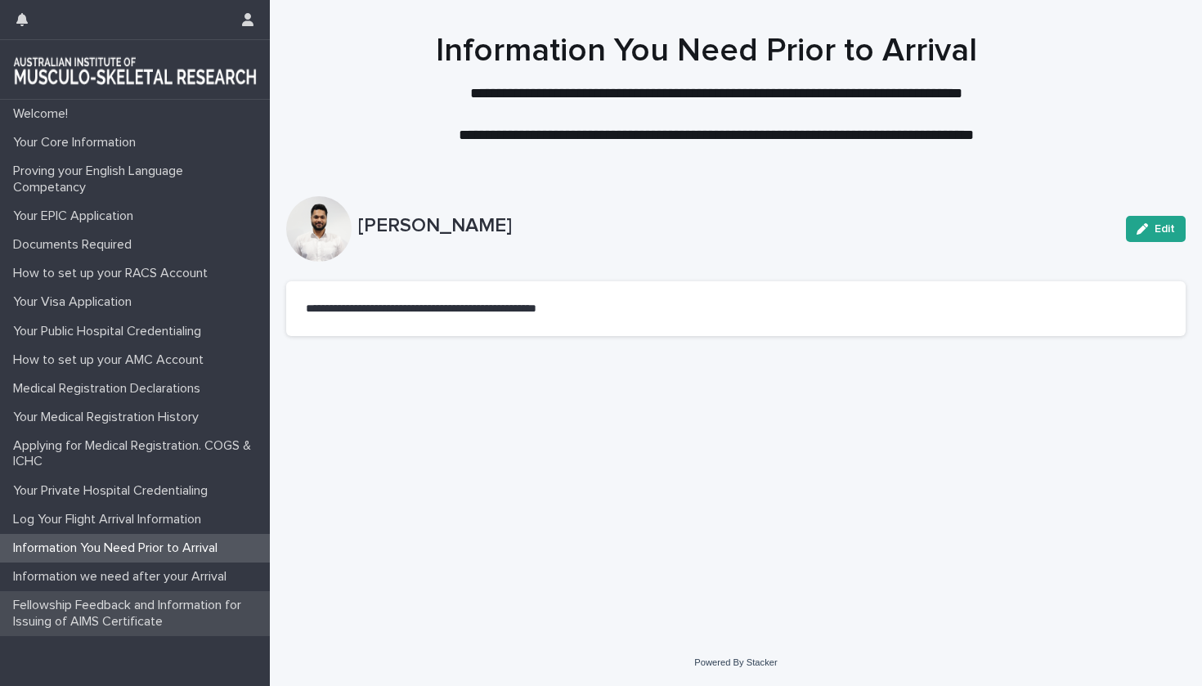
click at [155, 608] on p "Fellowship Feedback and Information for Issuing of AIMS Certificate" at bounding box center [138, 613] width 263 height 31
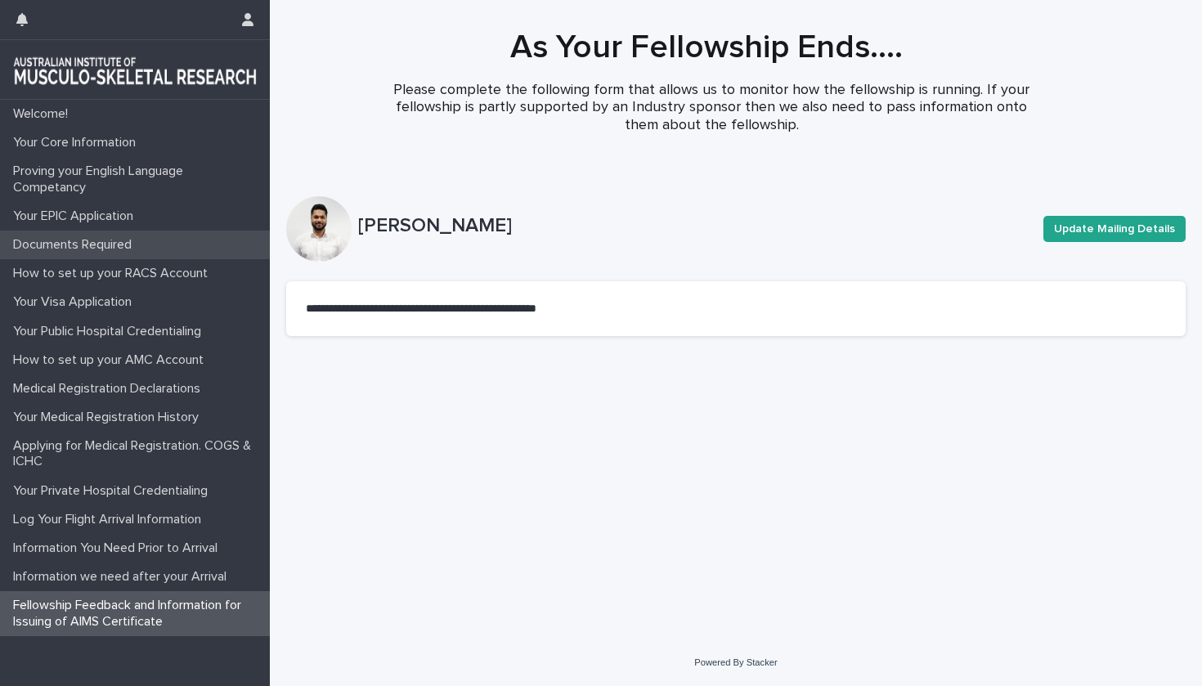
click at [99, 252] on div "Documents Required" at bounding box center [135, 245] width 270 height 29
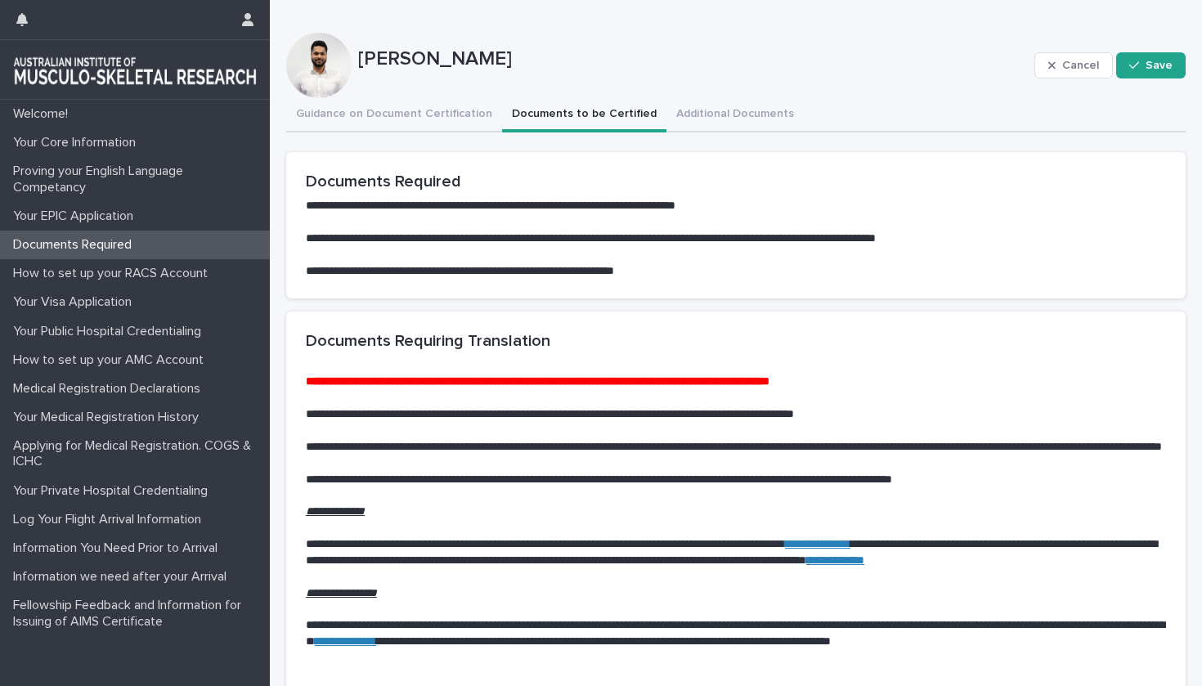
click at [608, 116] on button "Documents to be Certified" at bounding box center [584, 115] width 164 height 34
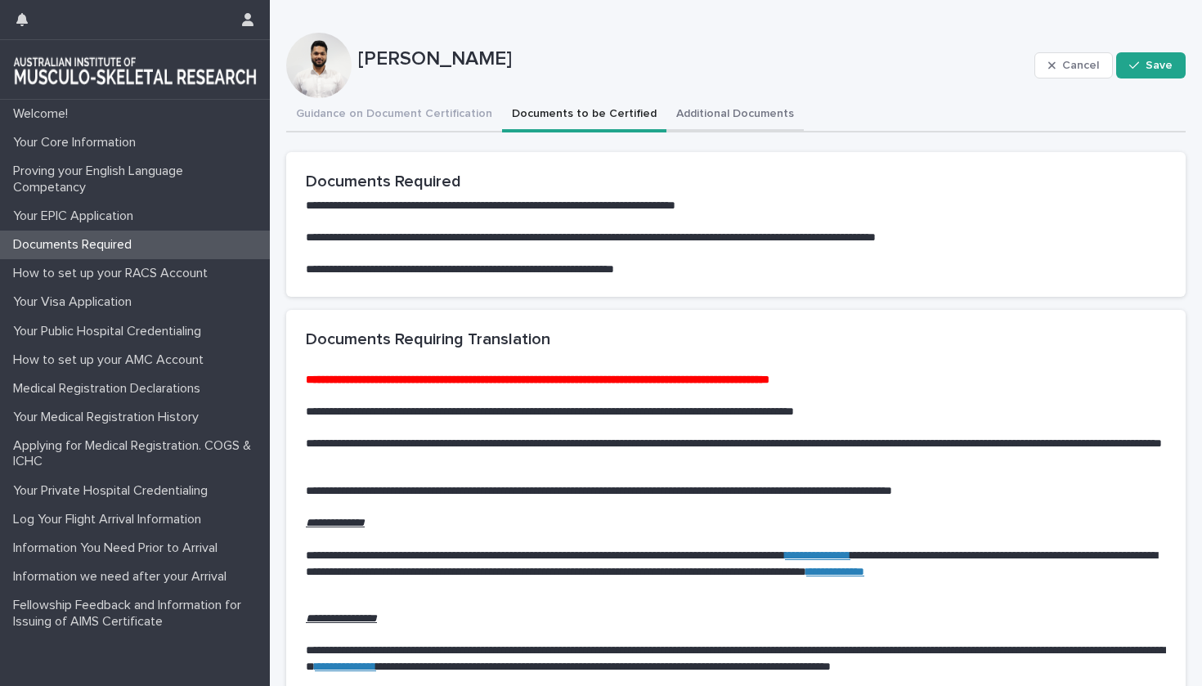
click at [678, 116] on button "Additional Documents" at bounding box center [735, 115] width 137 height 34
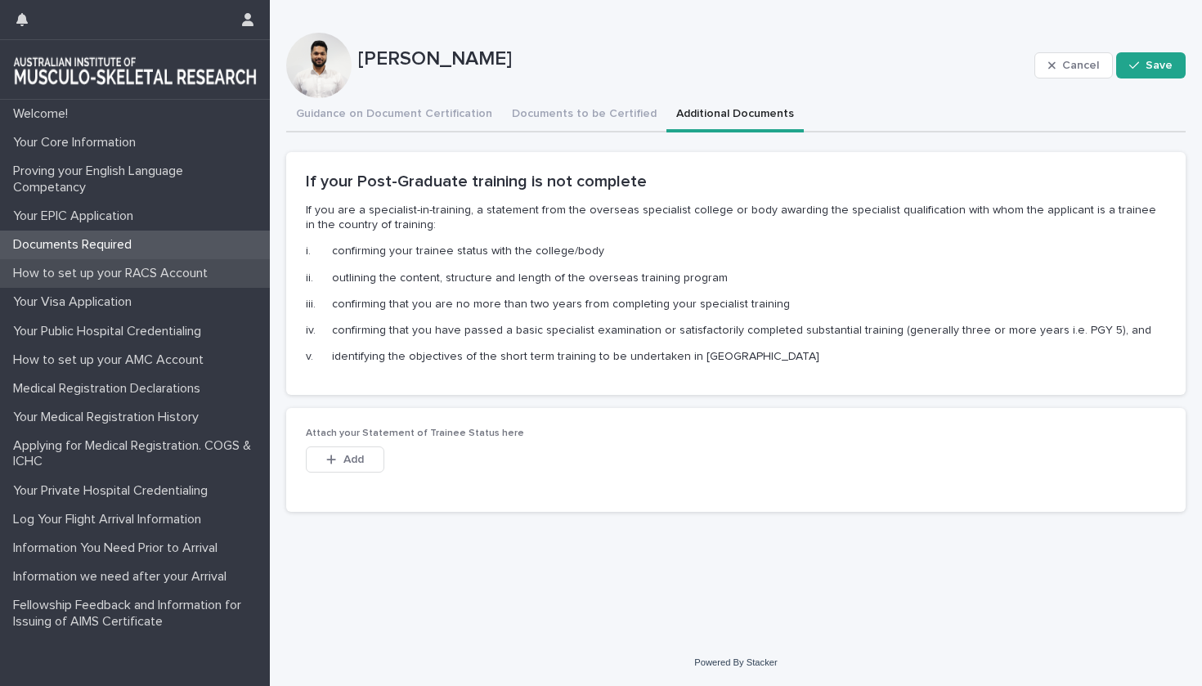
click at [141, 281] on div "How to set up your RACS Account" at bounding box center [135, 273] width 270 height 29
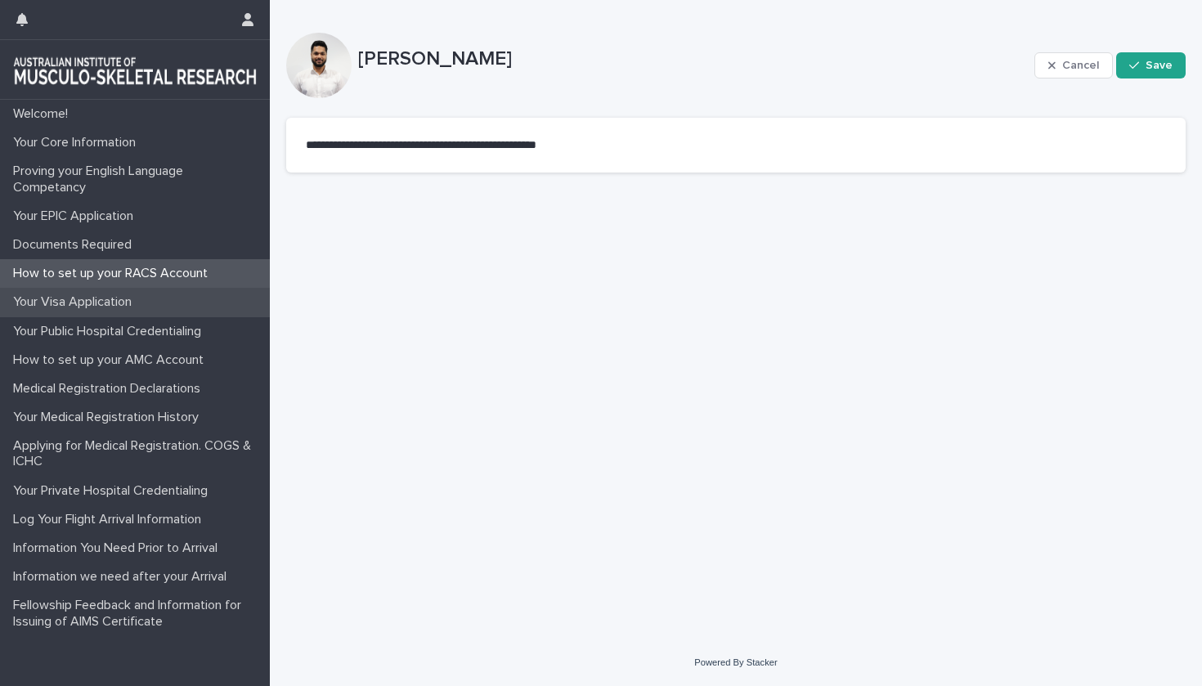
click at [93, 304] on p "Your Visa Application" at bounding box center [76, 302] width 138 height 16
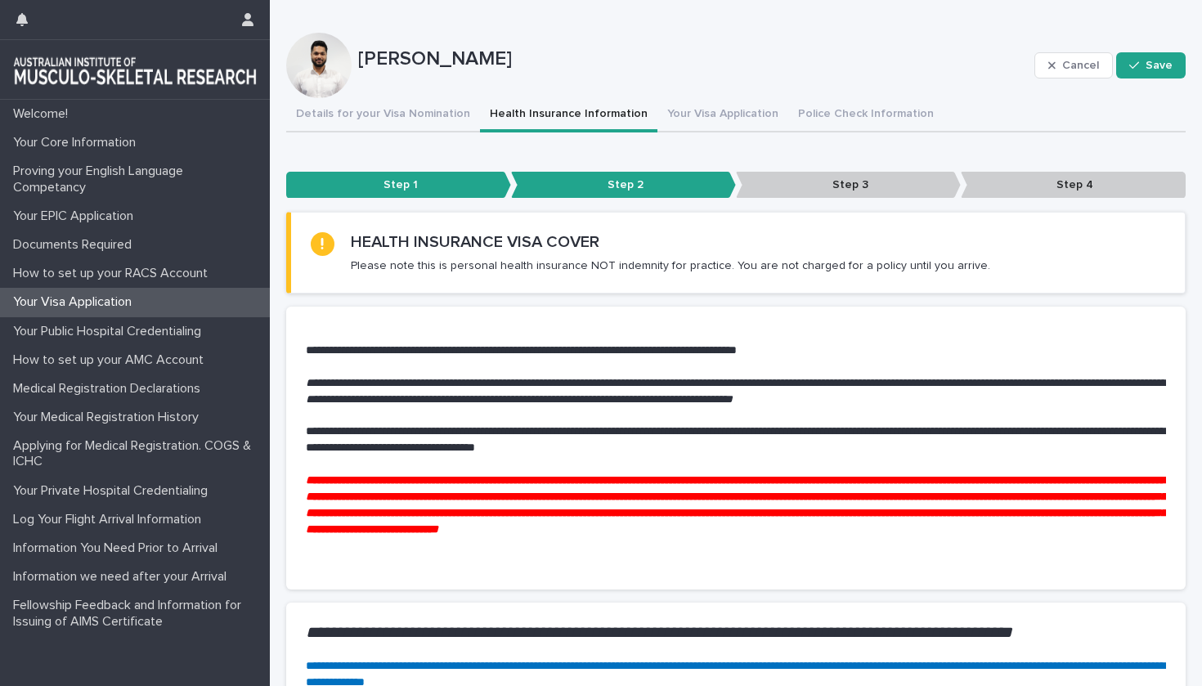
click at [570, 115] on button "Health Insurance Information" at bounding box center [568, 115] width 177 height 34
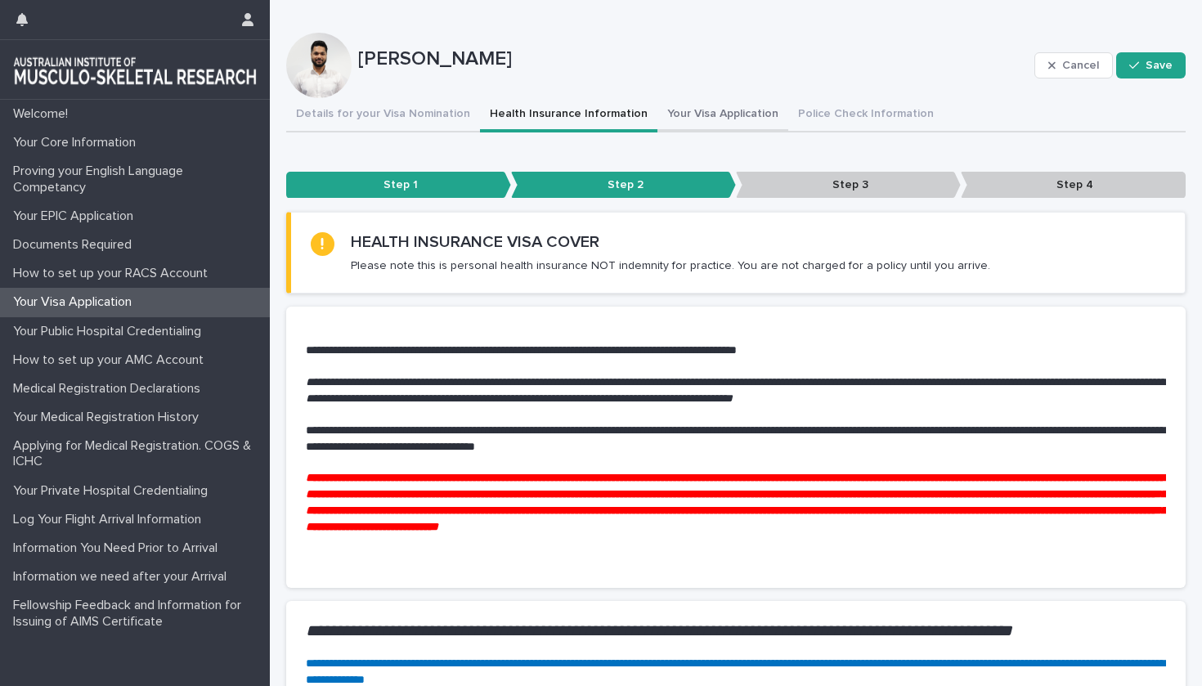
scroll to position [-1, 0]
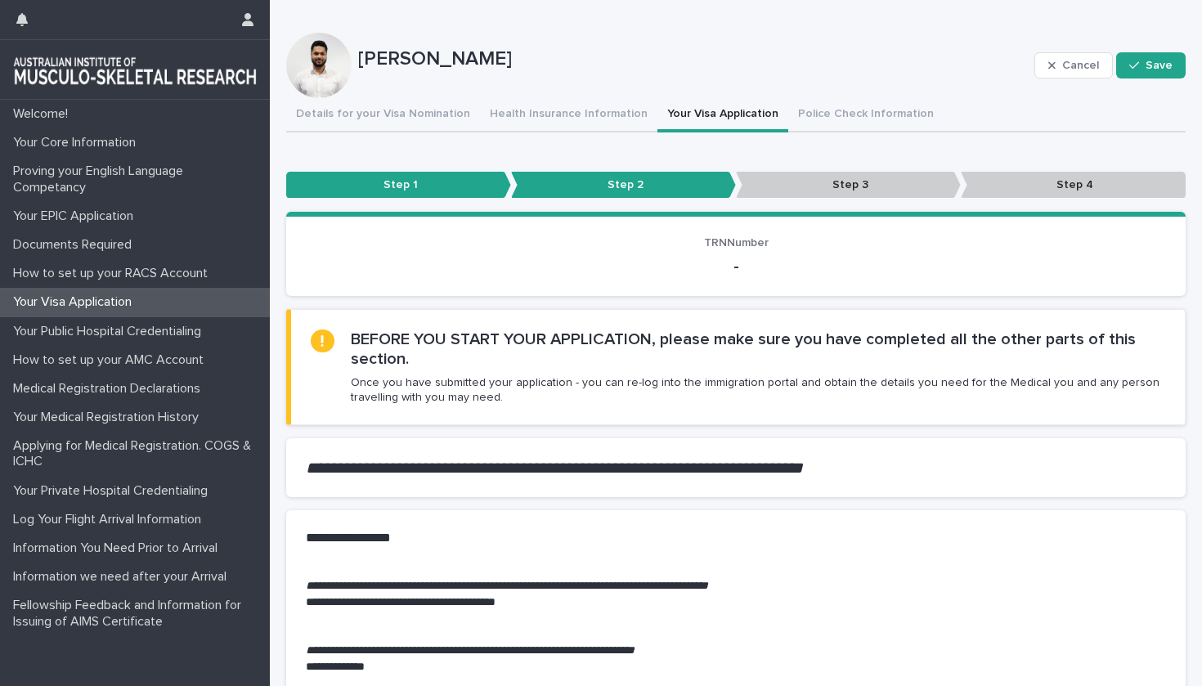
click at [658, 127] on button "Your Visa Application" at bounding box center [723, 115] width 131 height 34
click at [819, 114] on button "Police Check Information" at bounding box center [865, 115] width 155 height 34
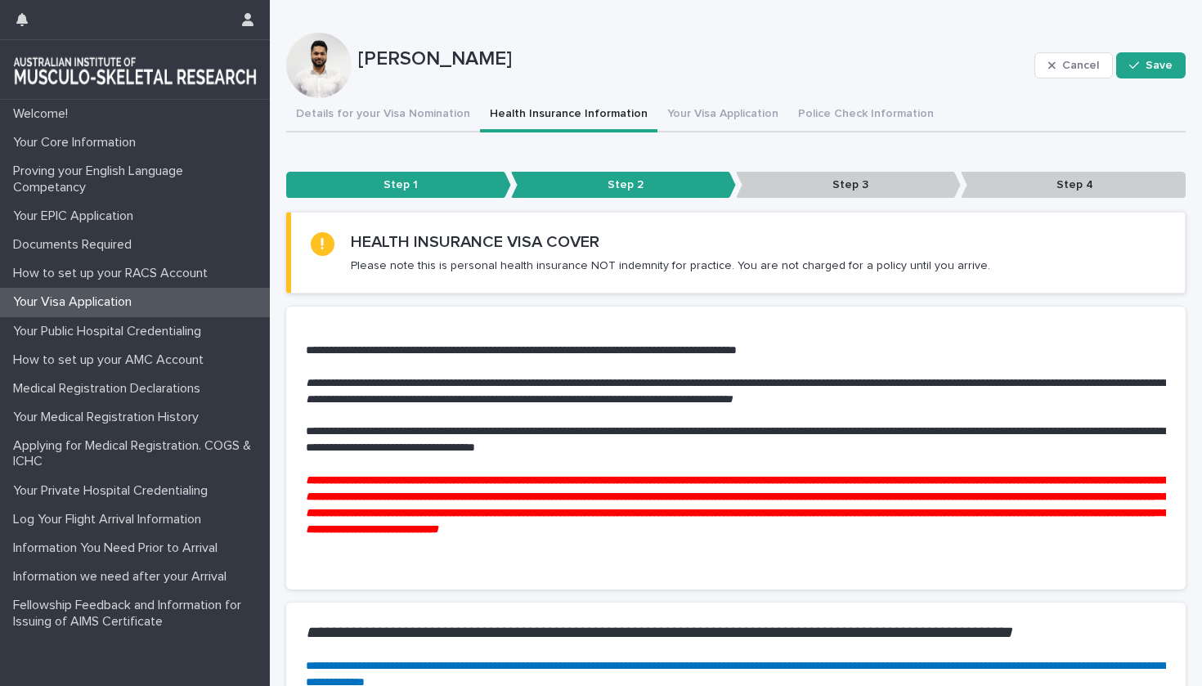
click at [563, 111] on button "Health Insurance Information" at bounding box center [568, 115] width 177 height 34
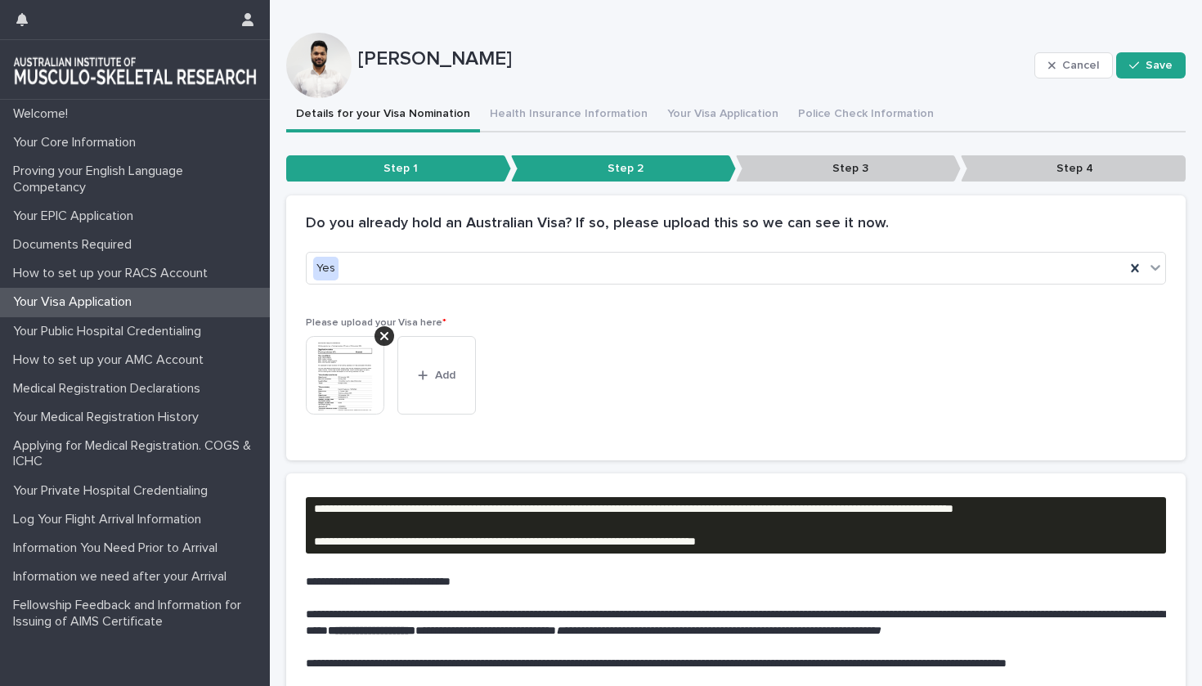
click at [424, 115] on button "Details for your Visa Nomination" at bounding box center [383, 115] width 194 height 34
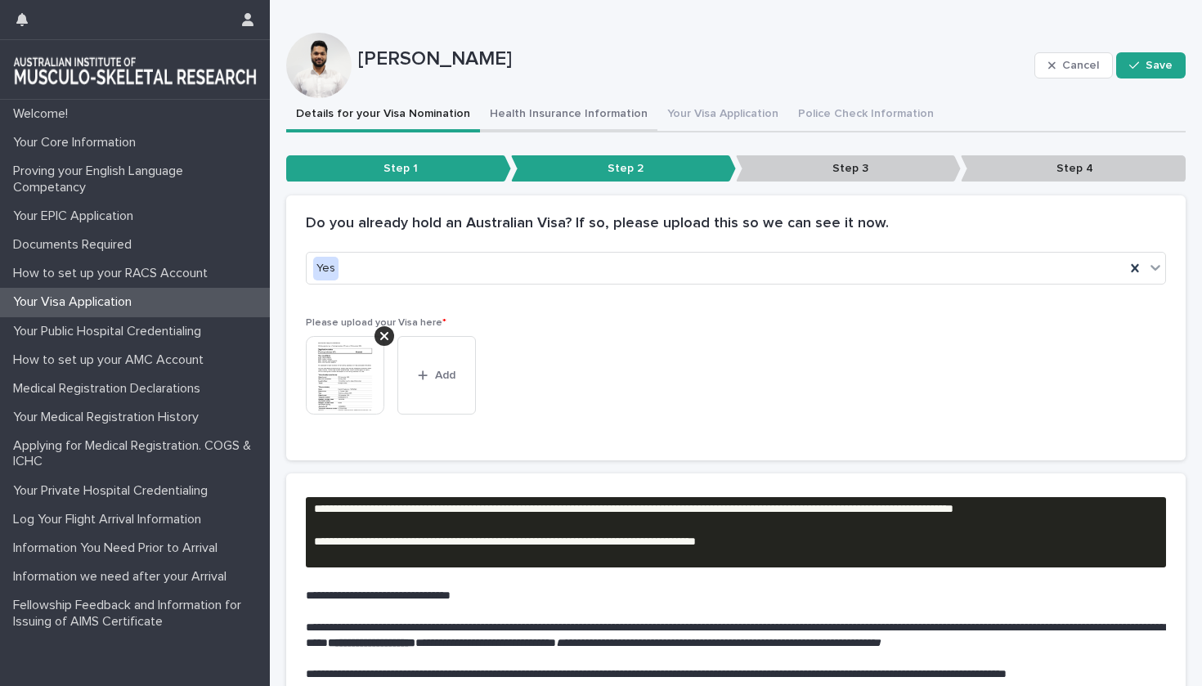
click at [533, 115] on button "Health Insurance Information" at bounding box center [568, 115] width 177 height 34
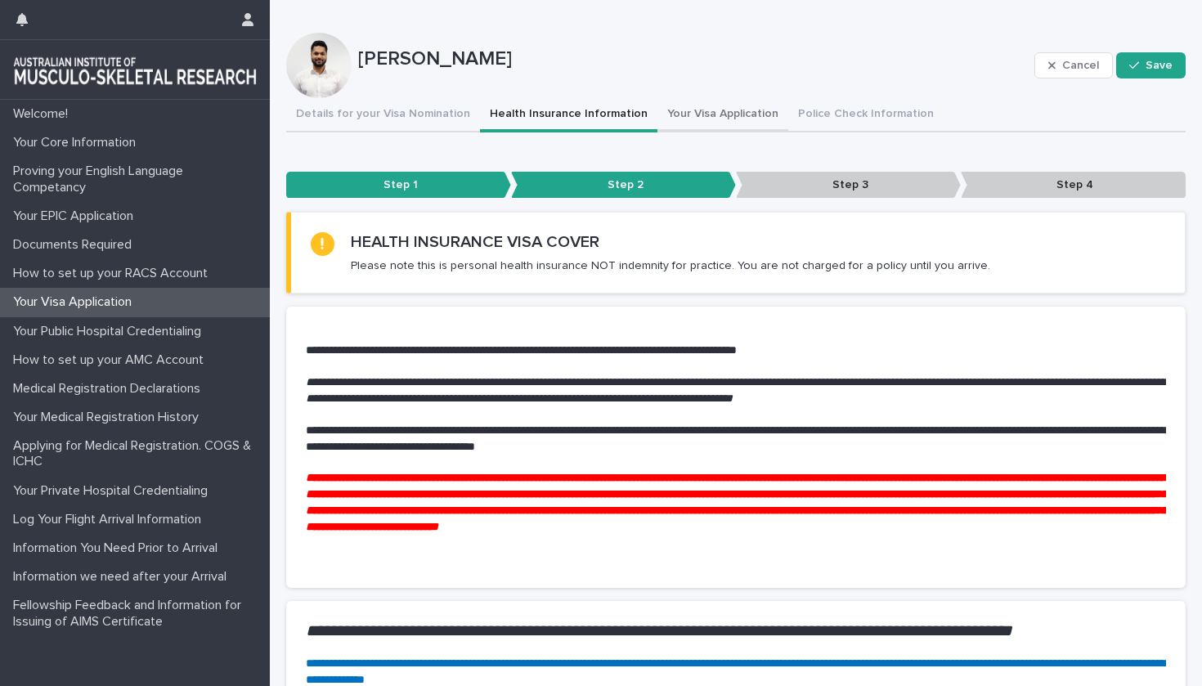
scroll to position [-1, 0]
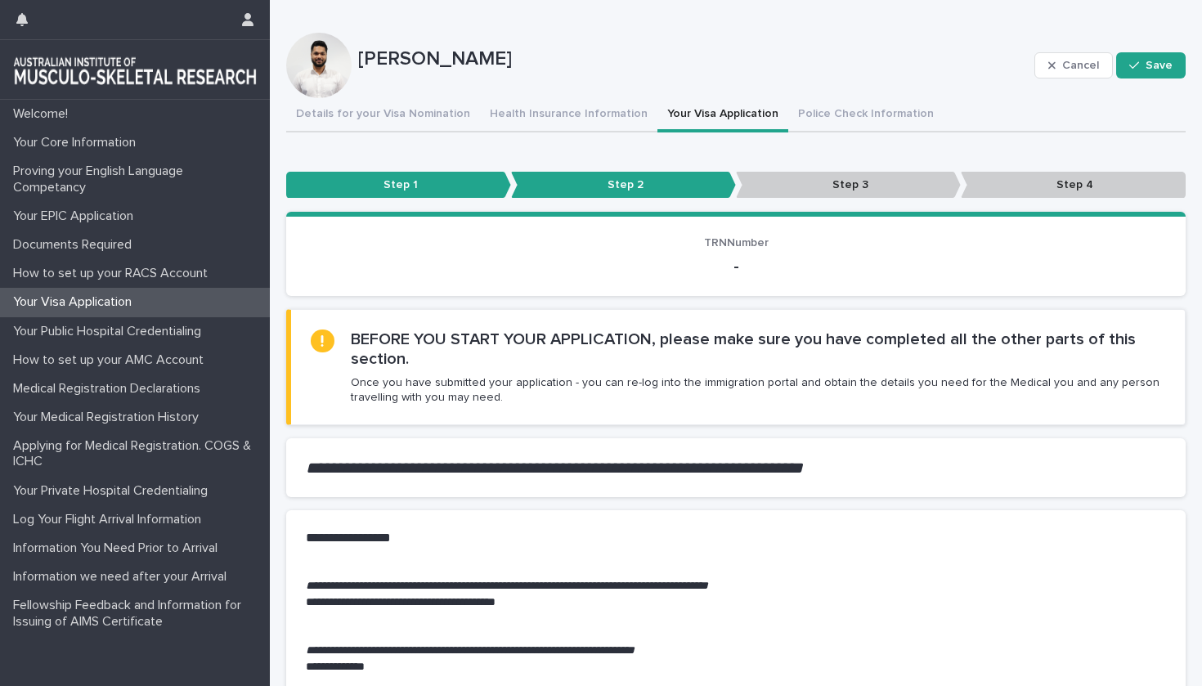
click at [660, 111] on button "Your Visa Application" at bounding box center [723, 115] width 131 height 34
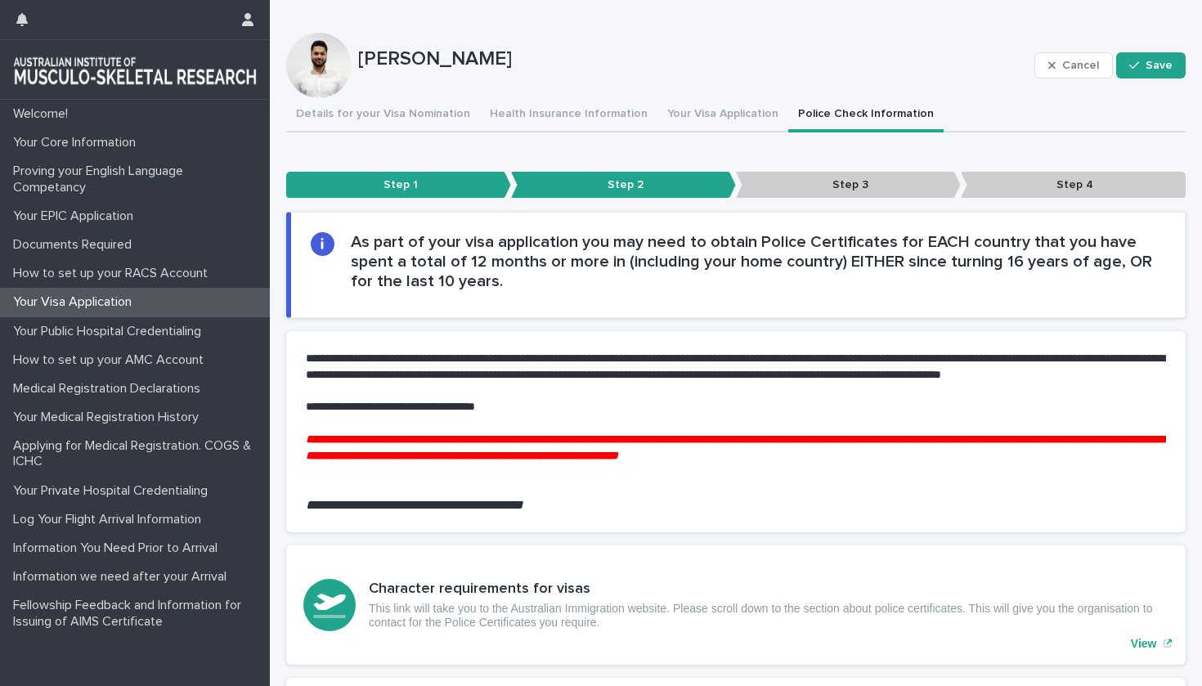
click at [838, 121] on button "Police Check Information" at bounding box center [865, 115] width 155 height 34
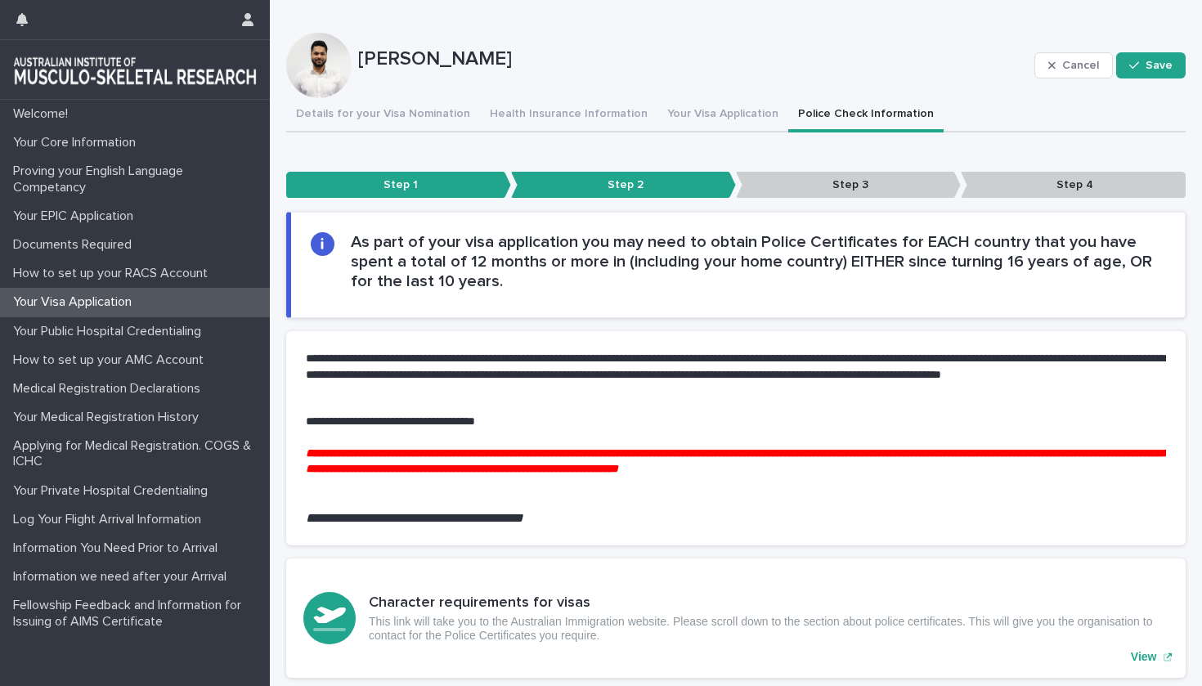
scroll to position [70, 0]
